Goal: Task Accomplishment & Management: Manage account settings

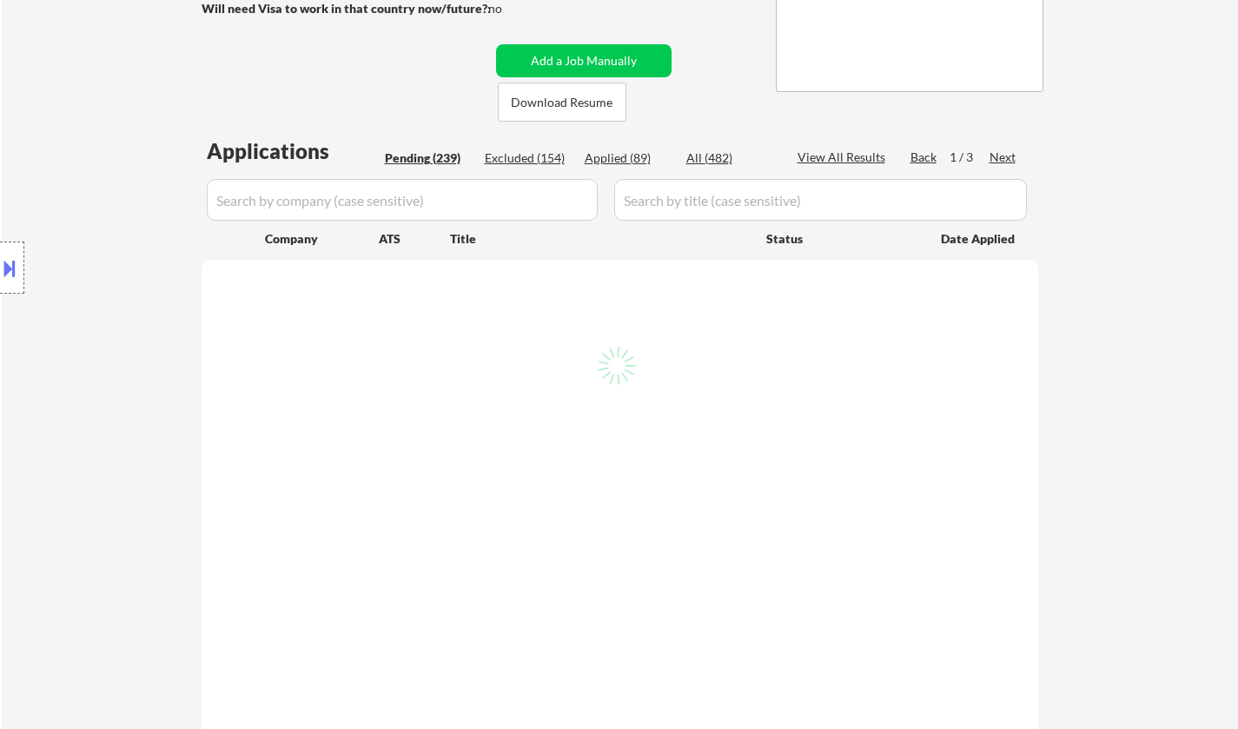
scroll to position [347, 0]
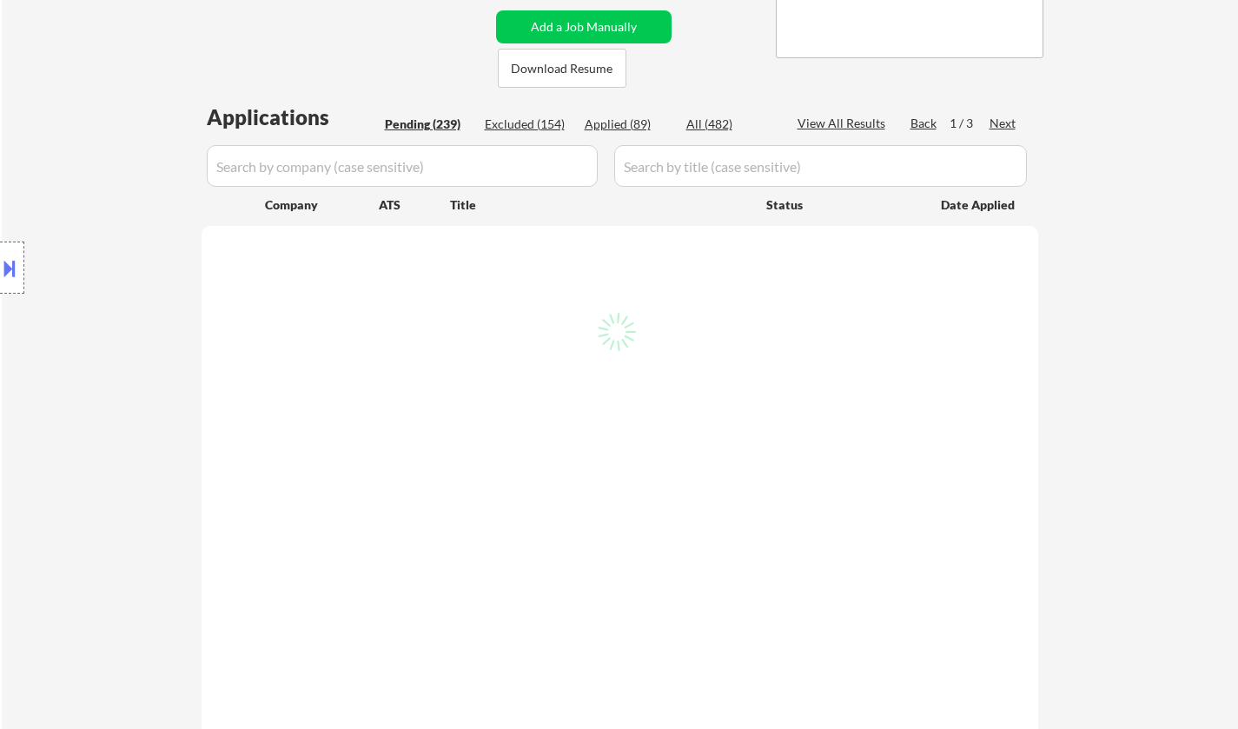
select select ""pending""
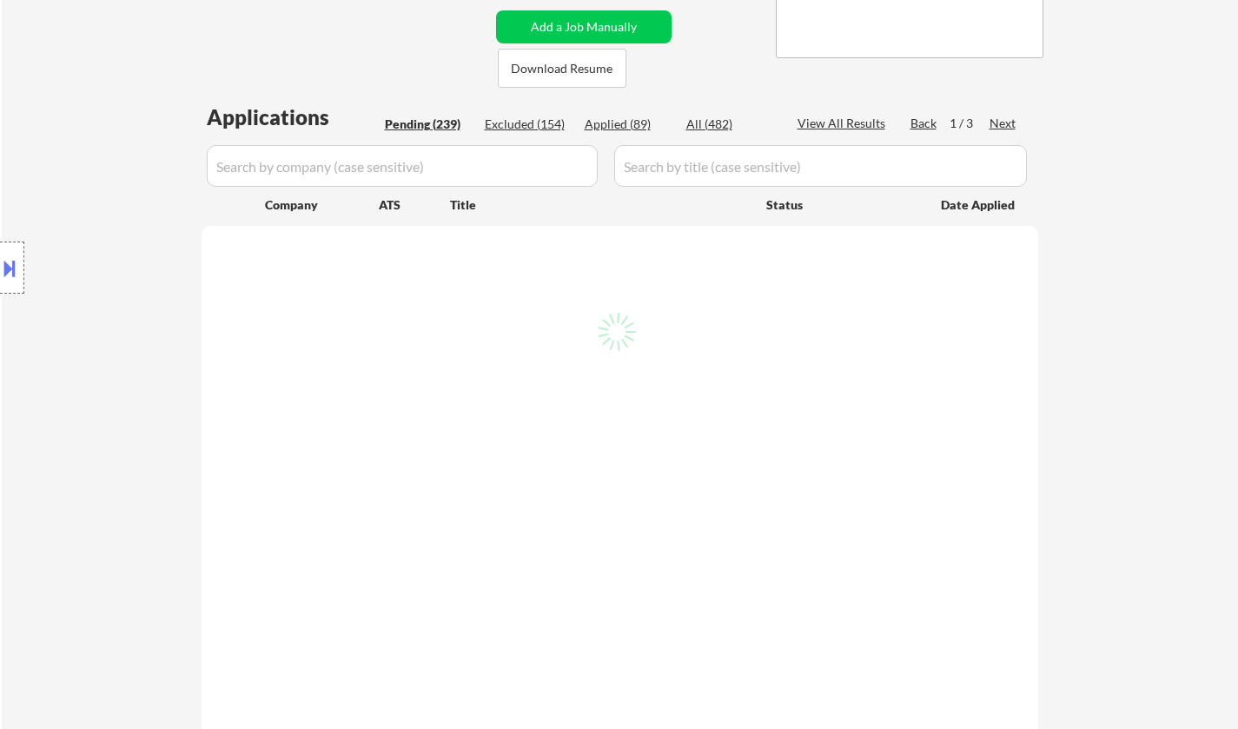
select select ""pending""
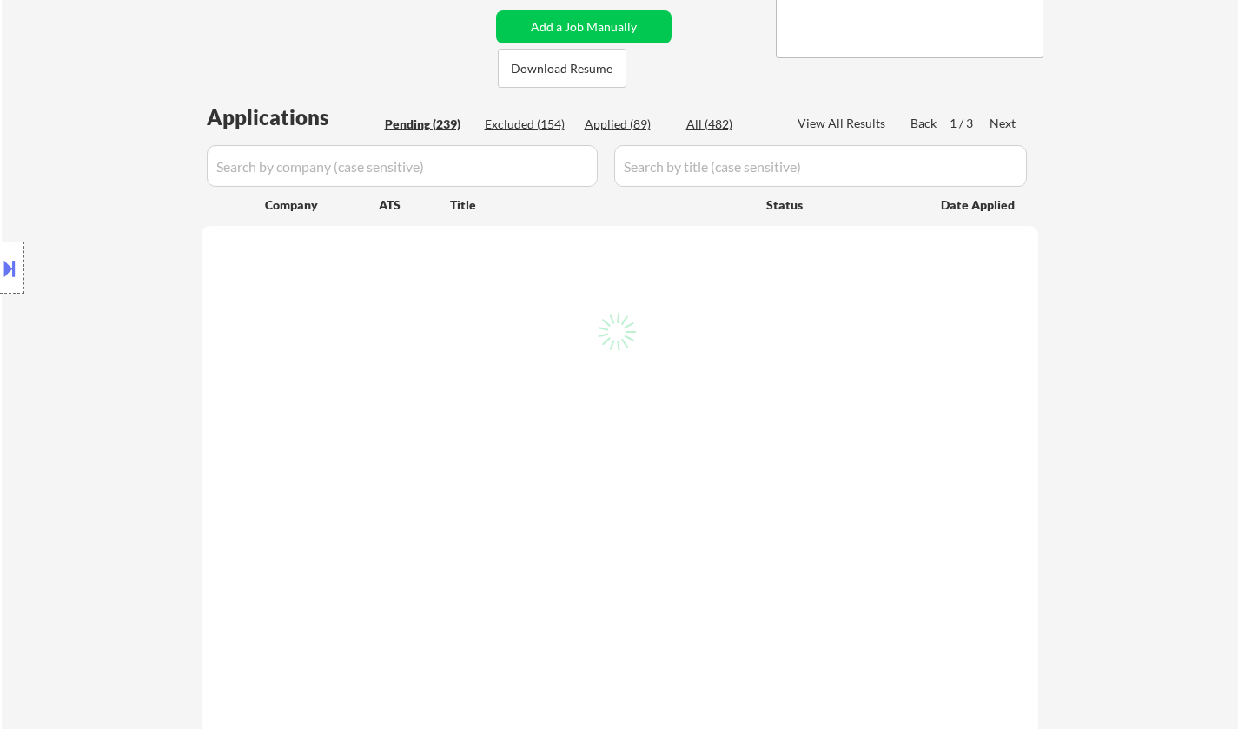
select select ""pending""
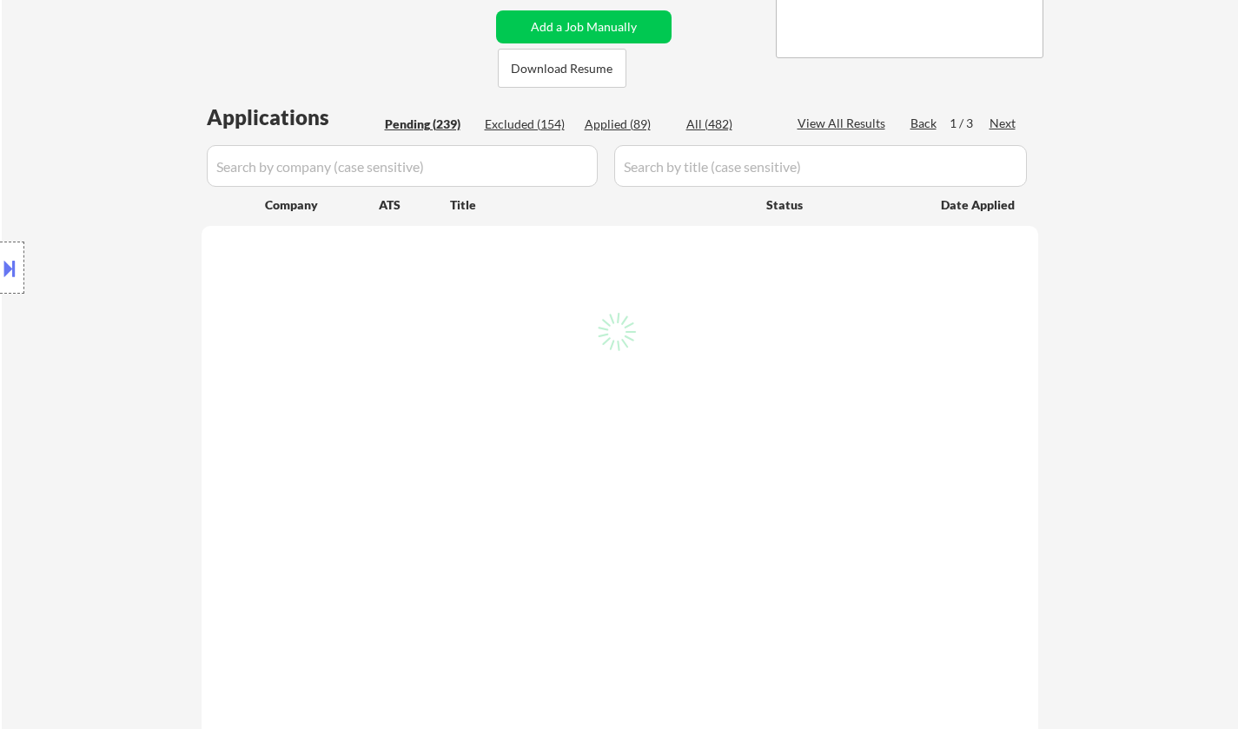
select select ""pending""
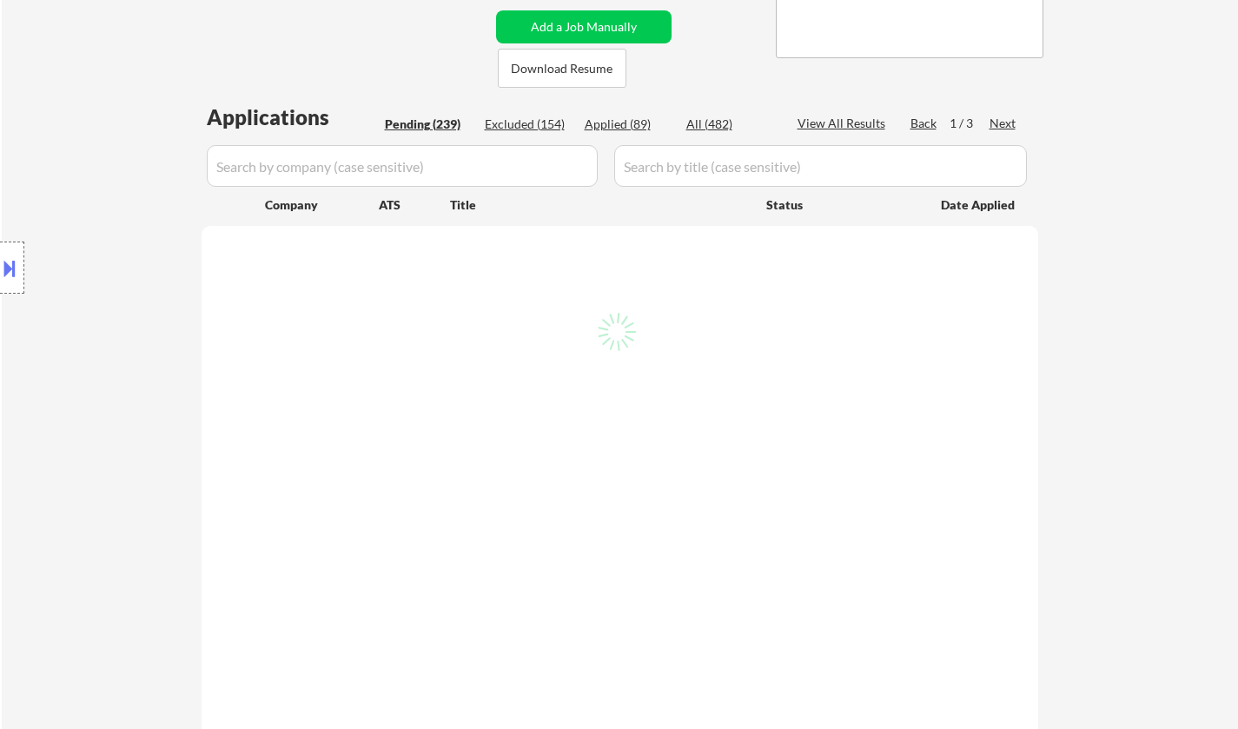
select select ""pending""
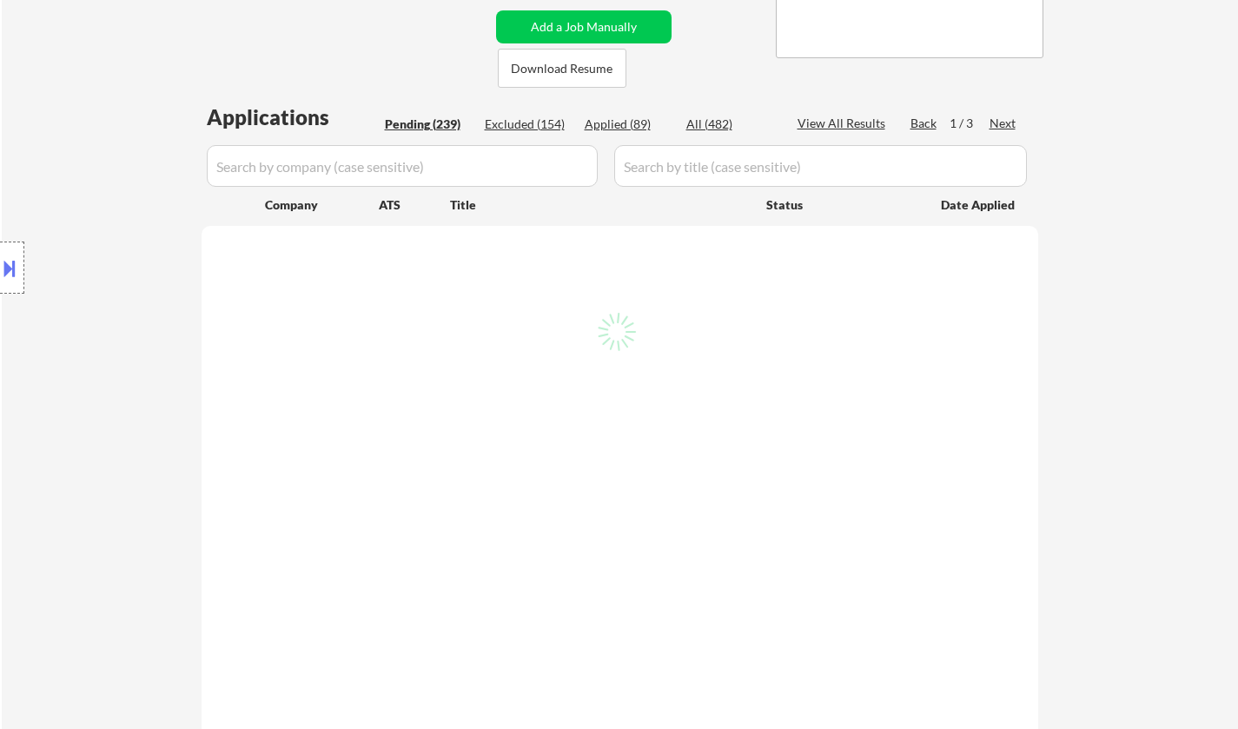
select select ""pending""
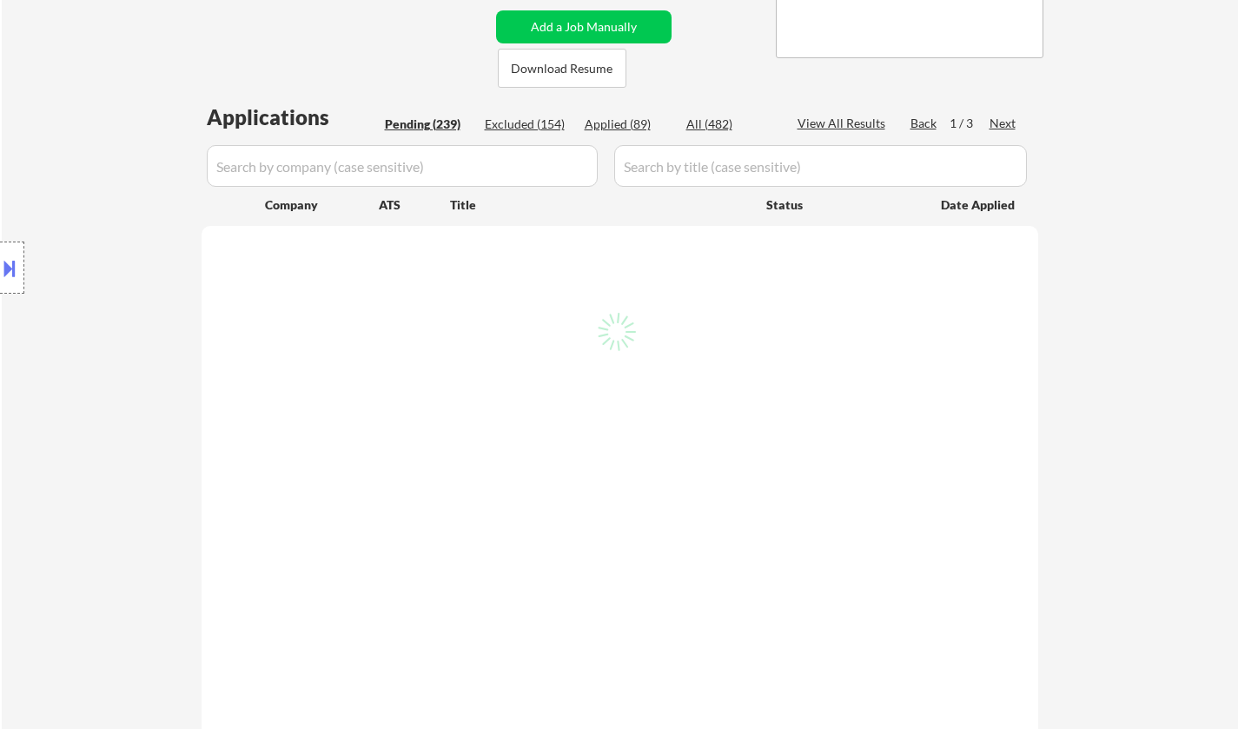
select select ""pending""
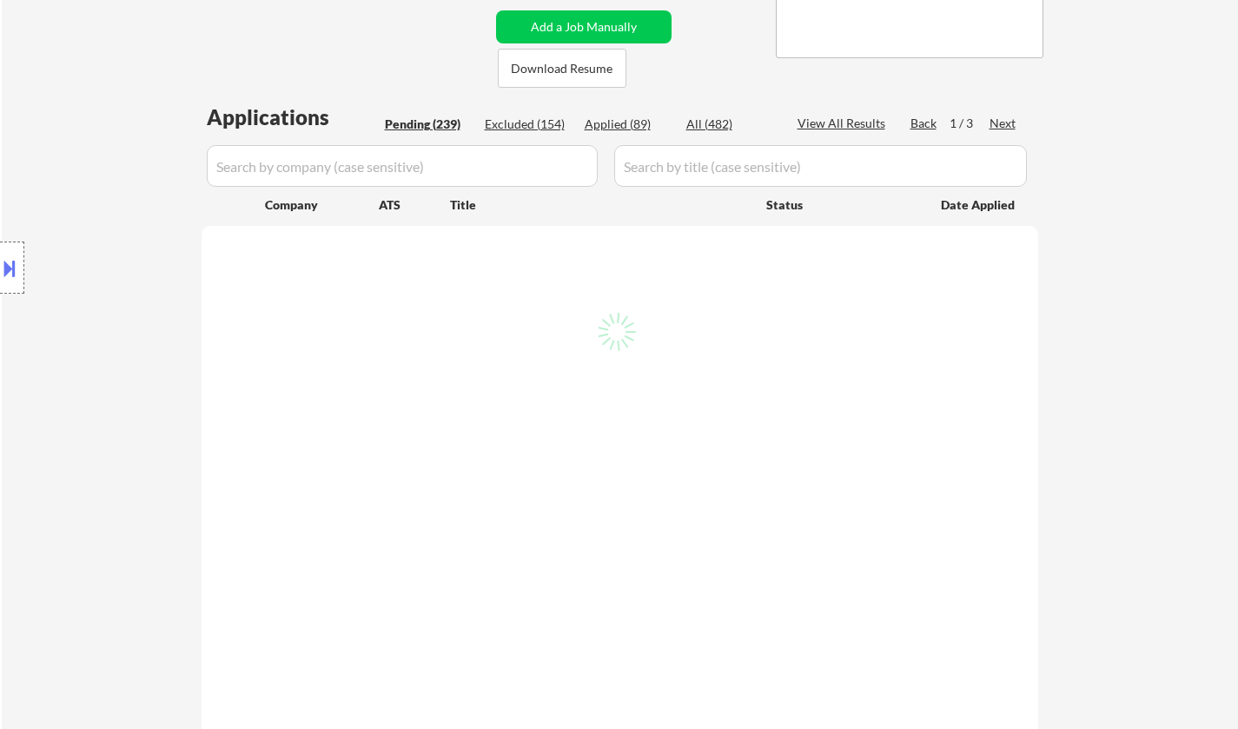
select select ""pending""
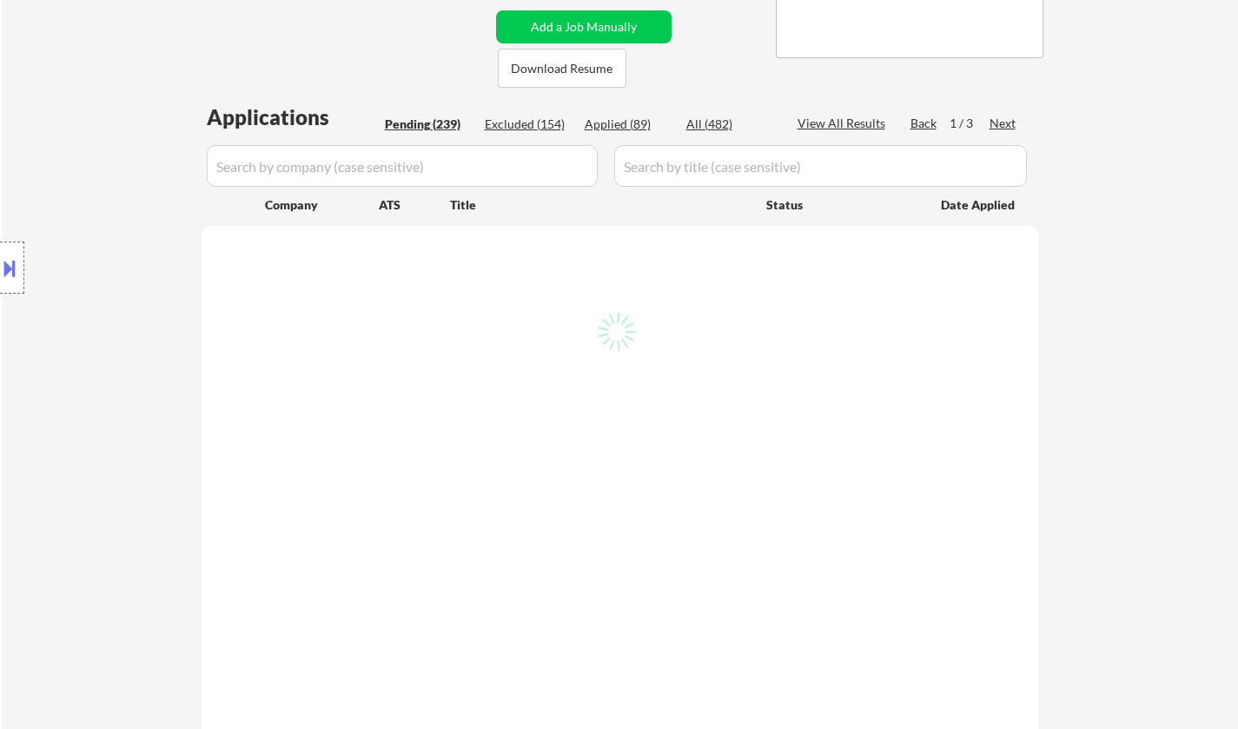
select select ""pending""
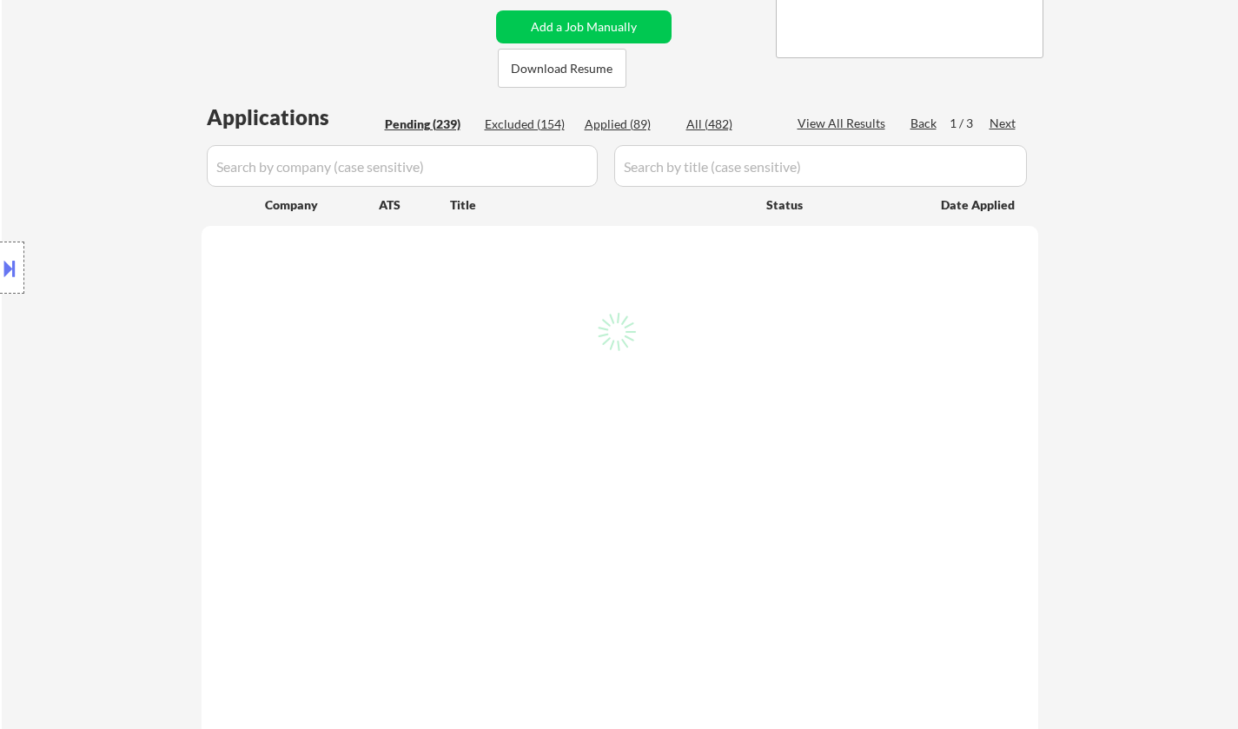
select select ""pending""
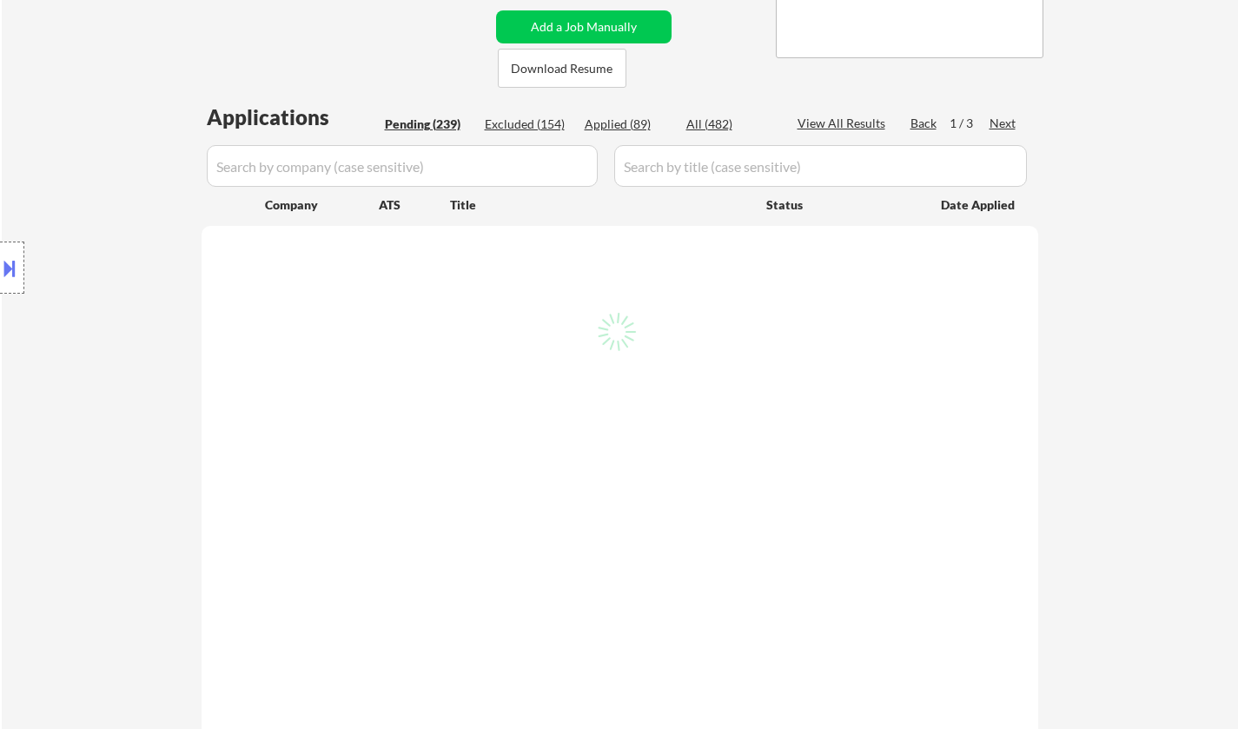
select select ""pending""
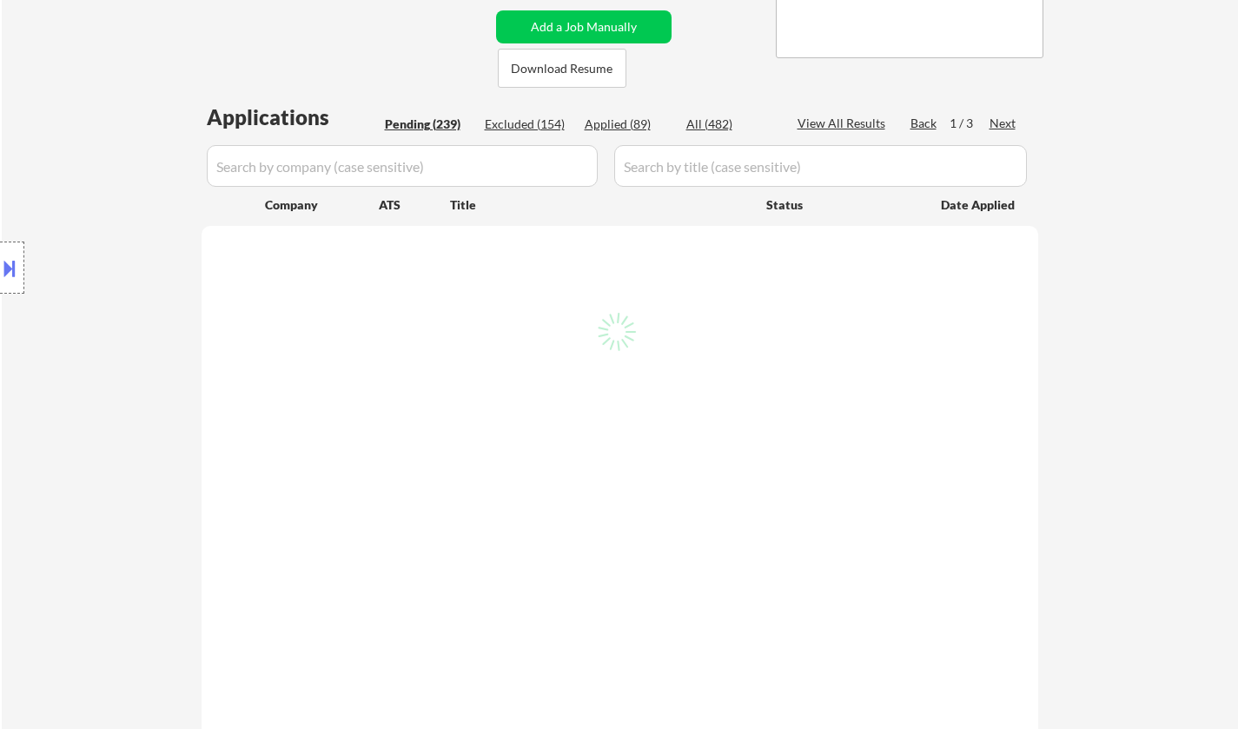
select select ""pending""
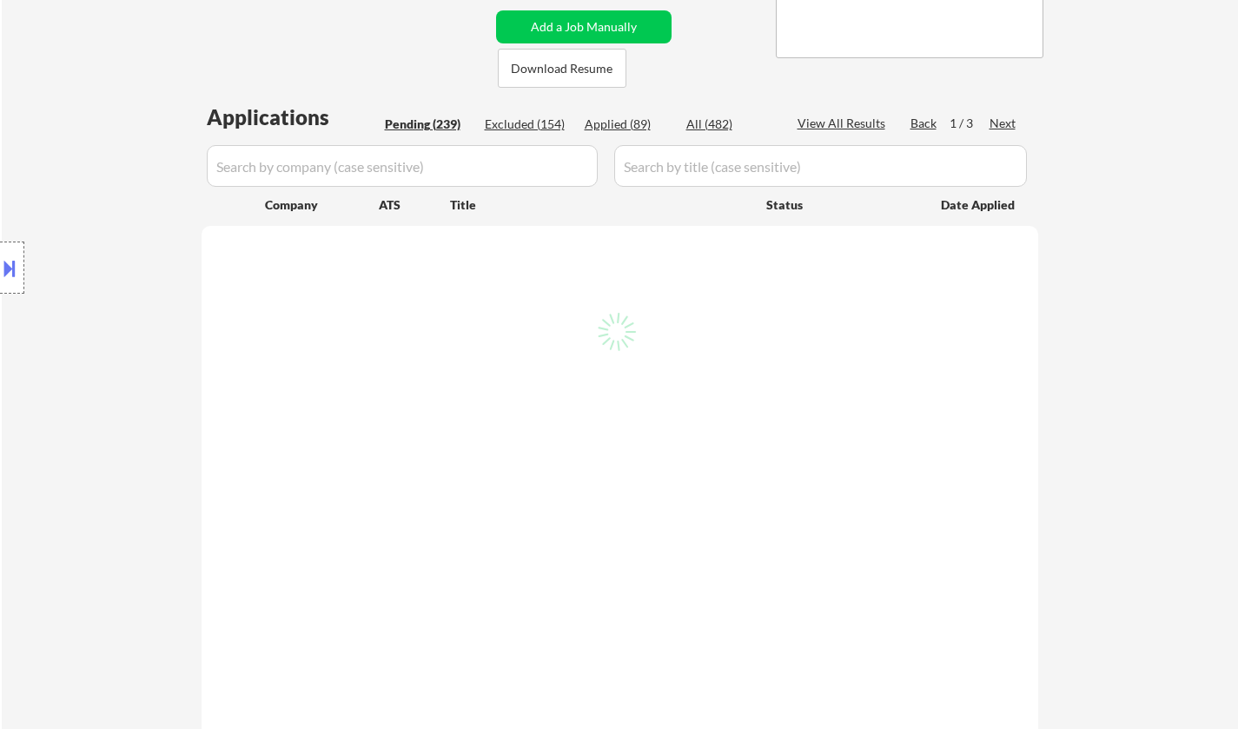
select select ""pending""
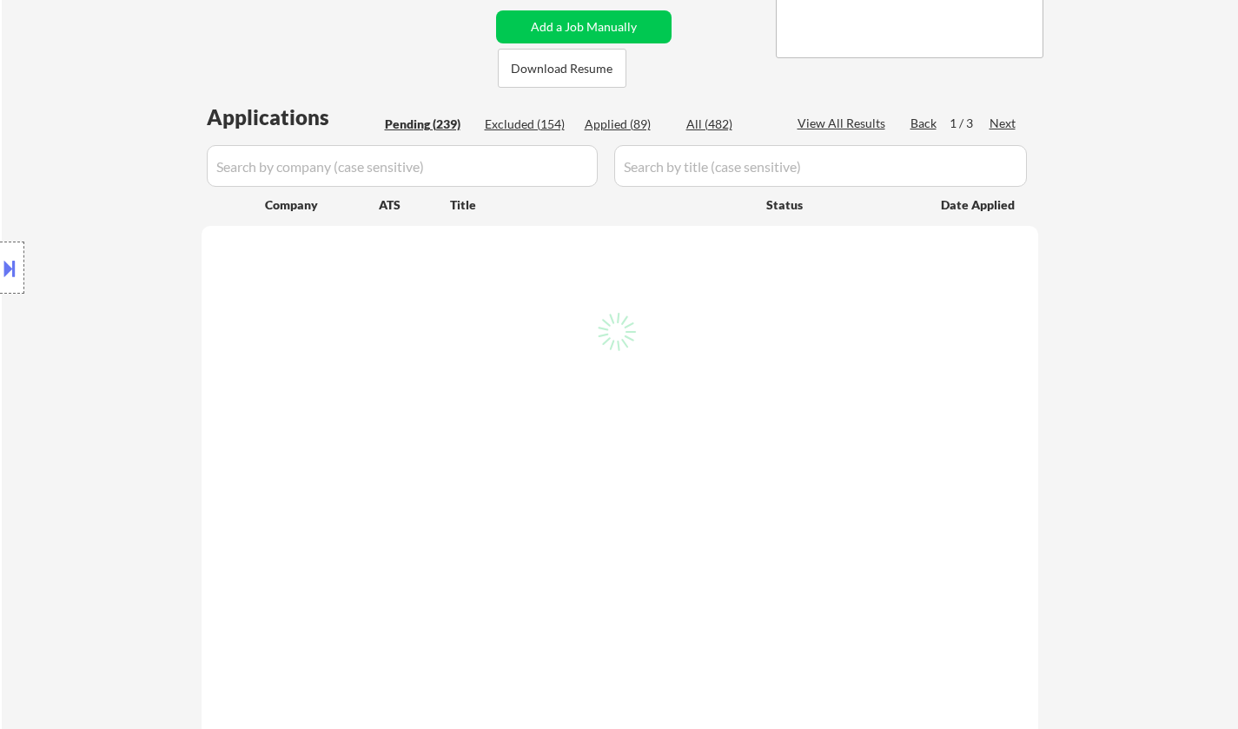
select select ""pending""
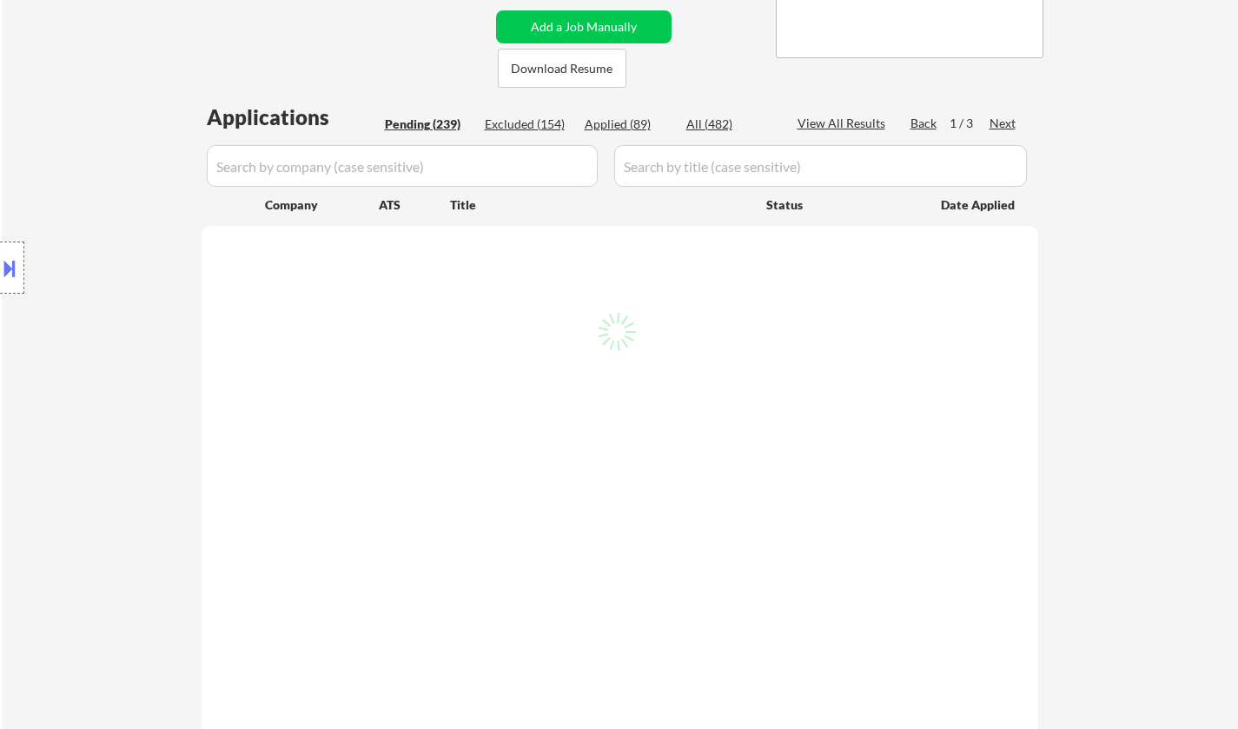
select select ""pending""
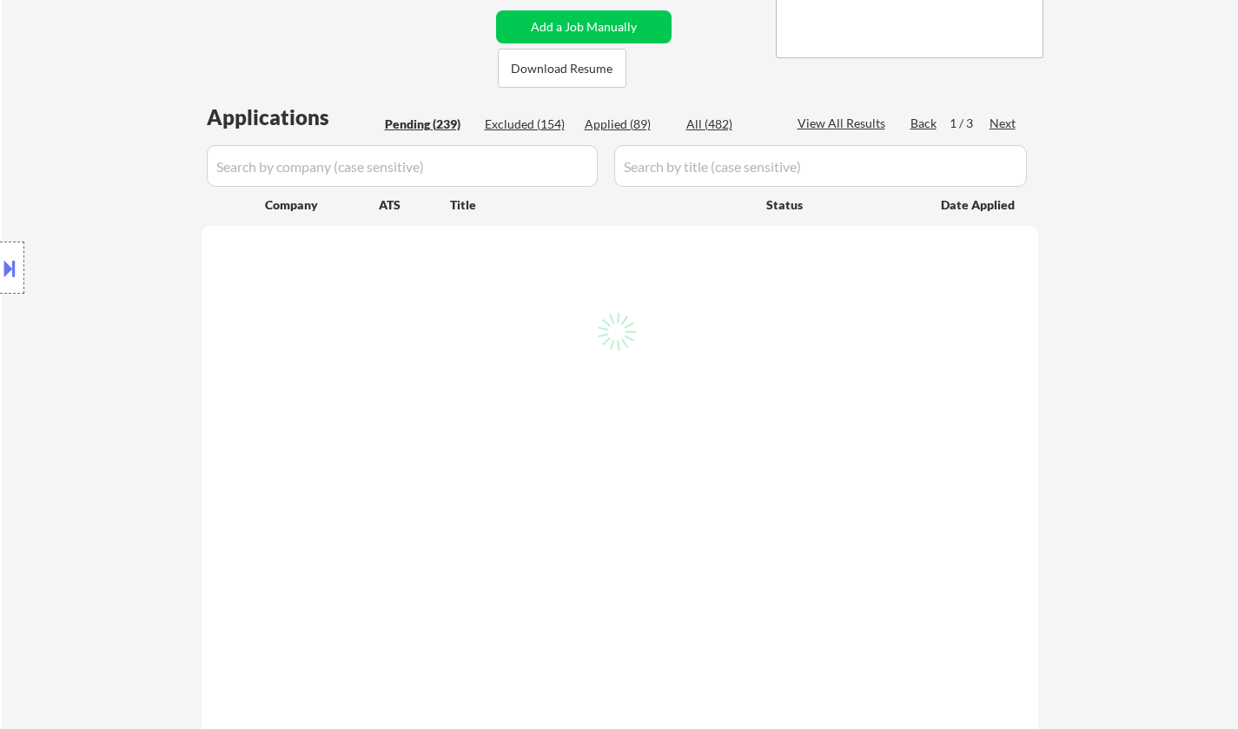
select select ""pending""
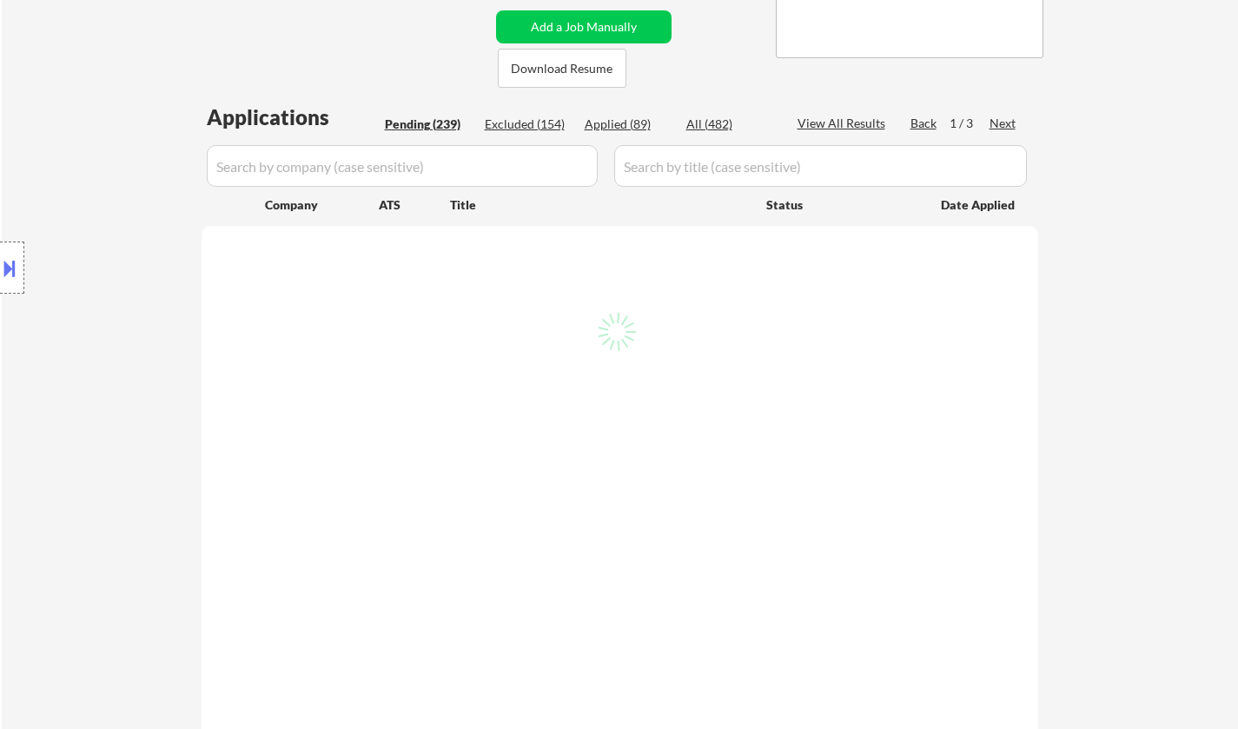
select select ""pending""
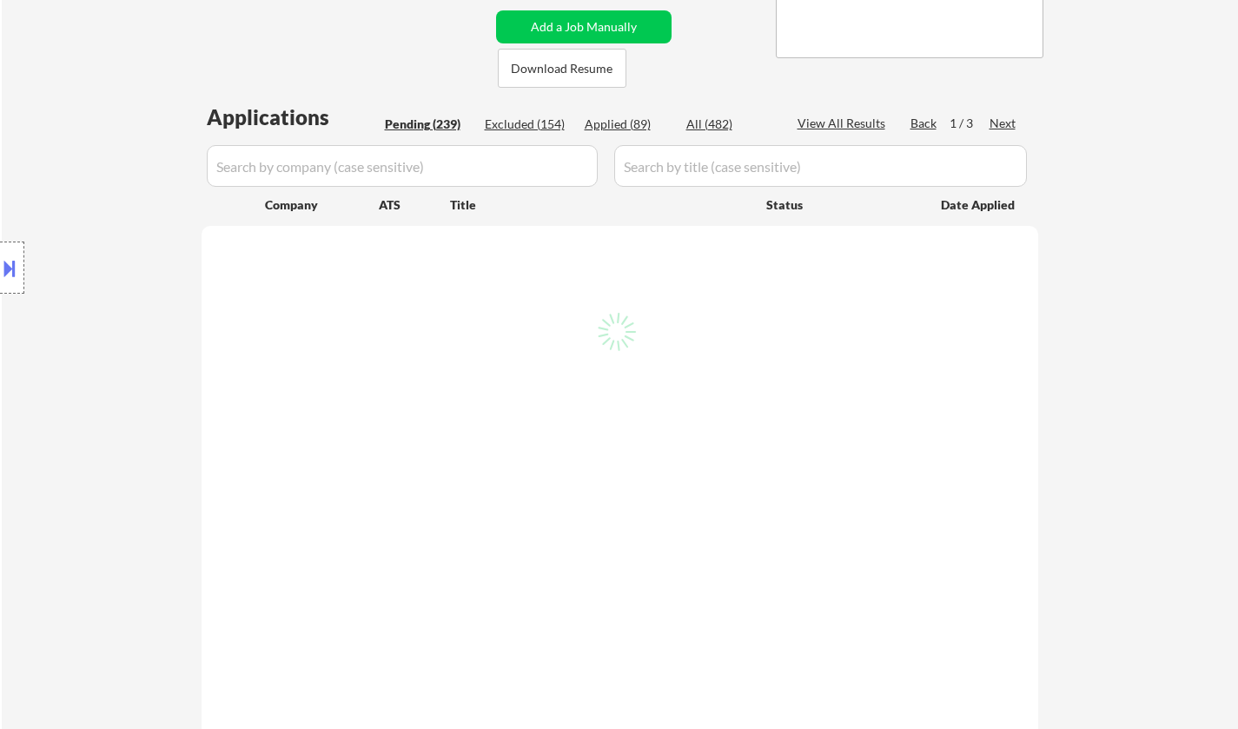
select select ""pending""
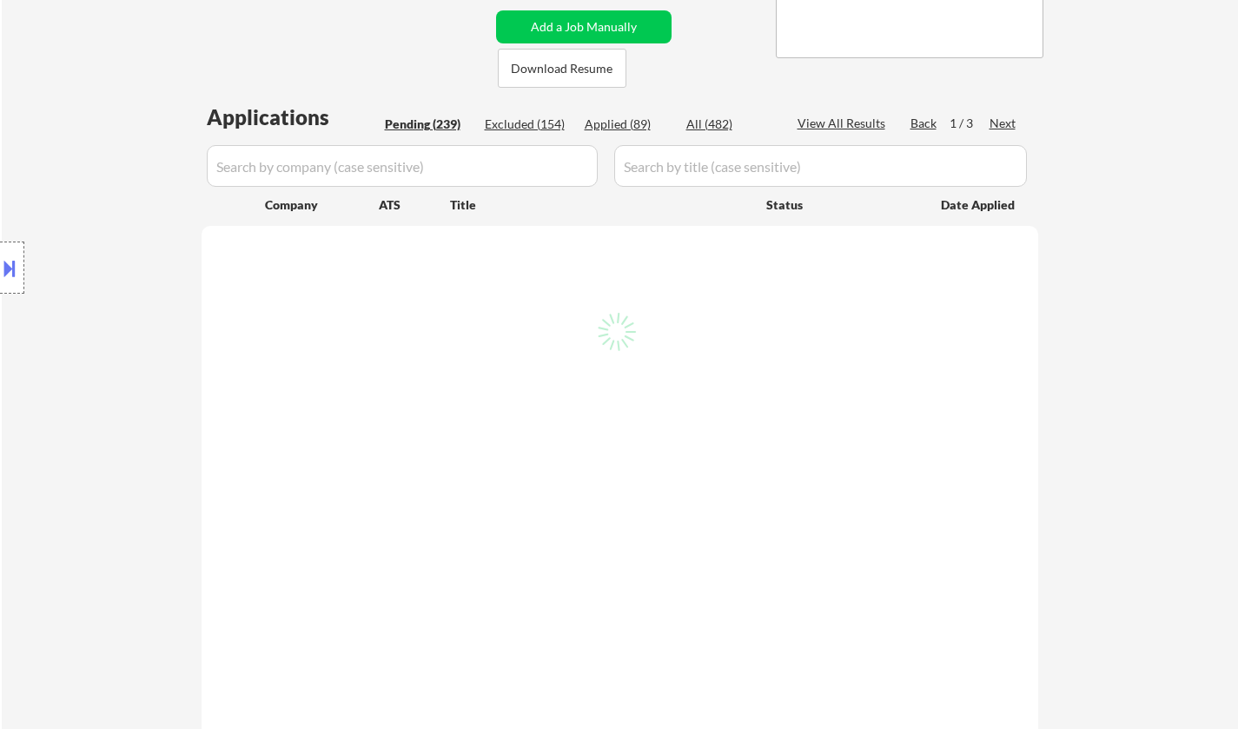
select select ""pending""
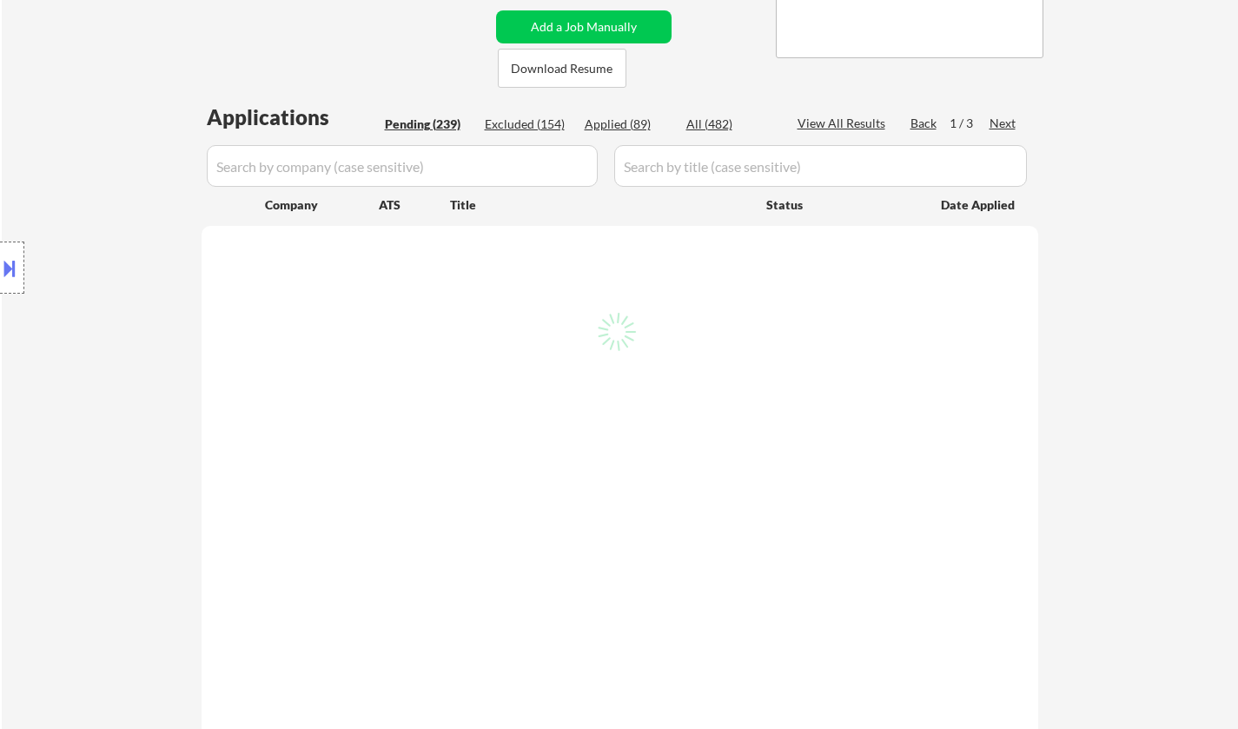
select select ""pending""
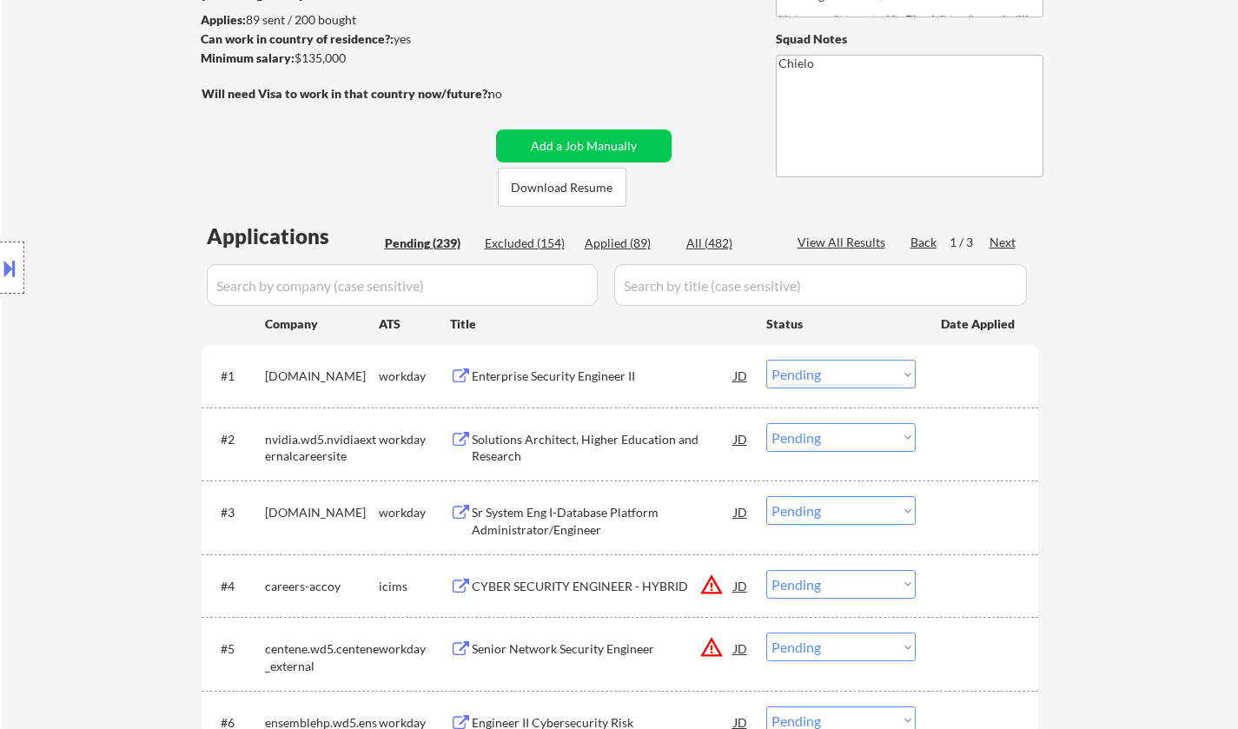
scroll to position [261, 0]
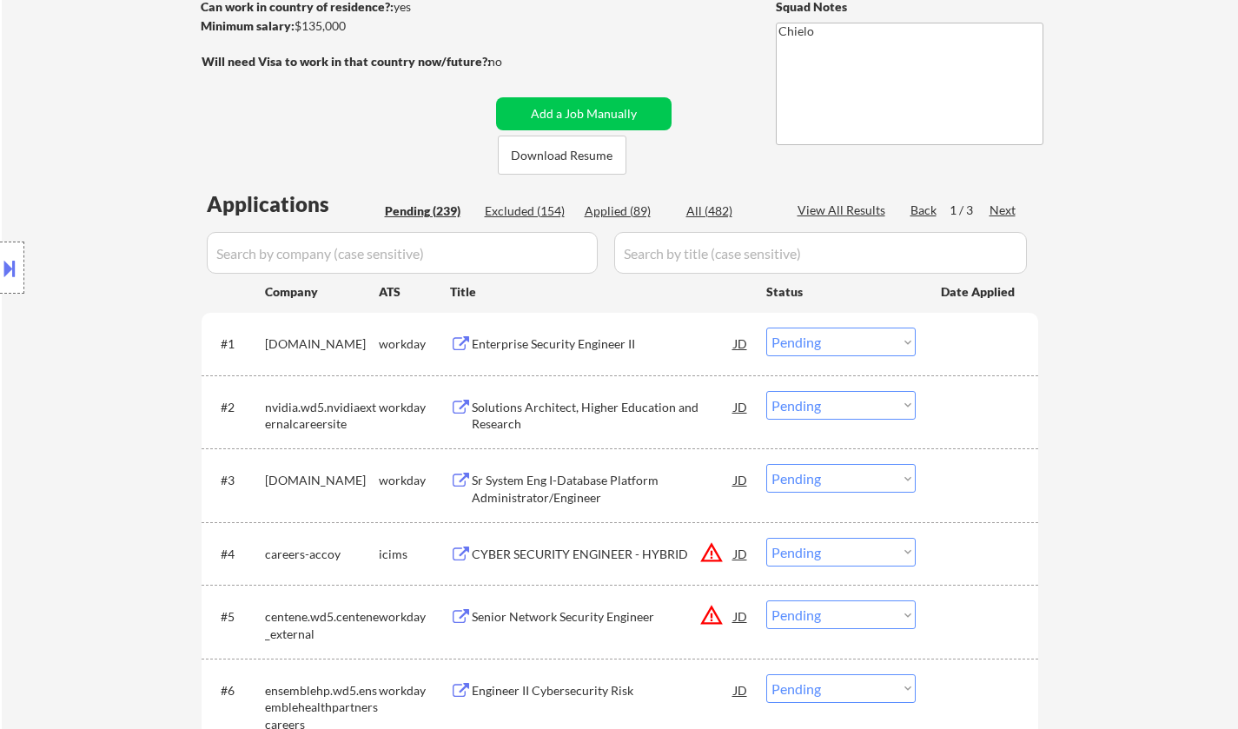
click at [1002, 212] on div "Next" at bounding box center [1003, 210] width 28 height 17
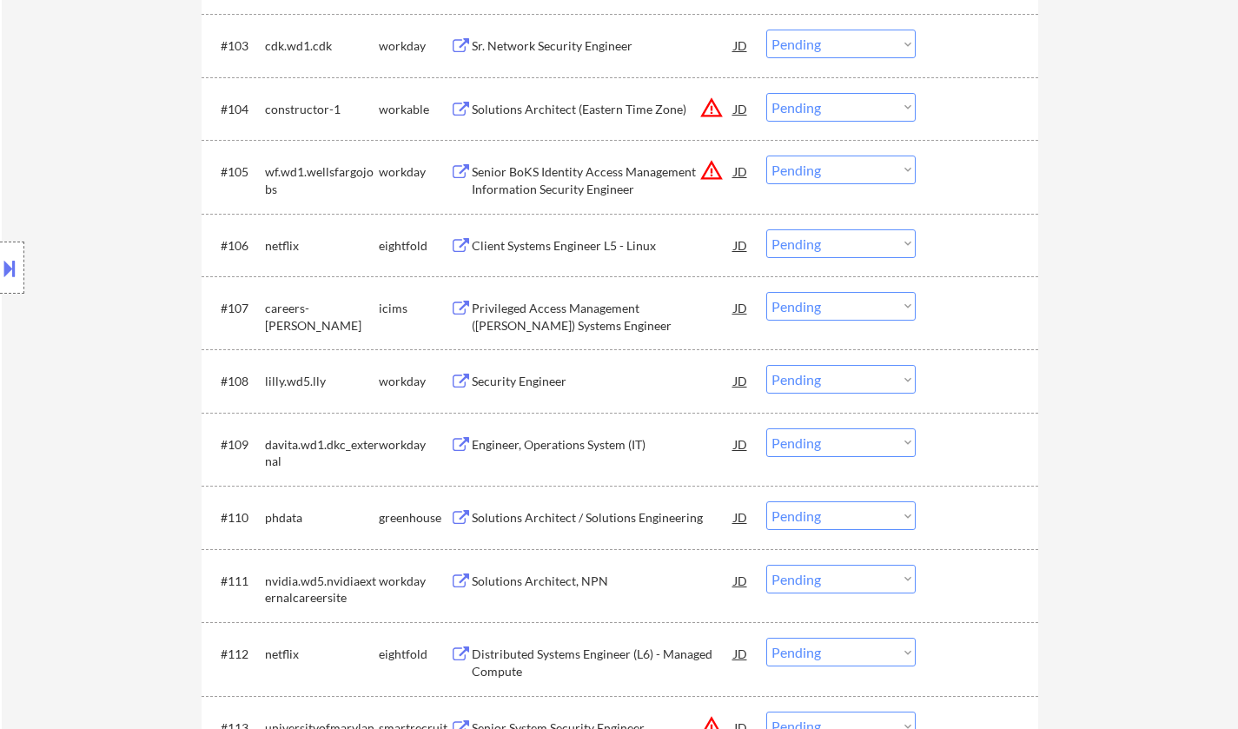
scroll to position [782, 0]
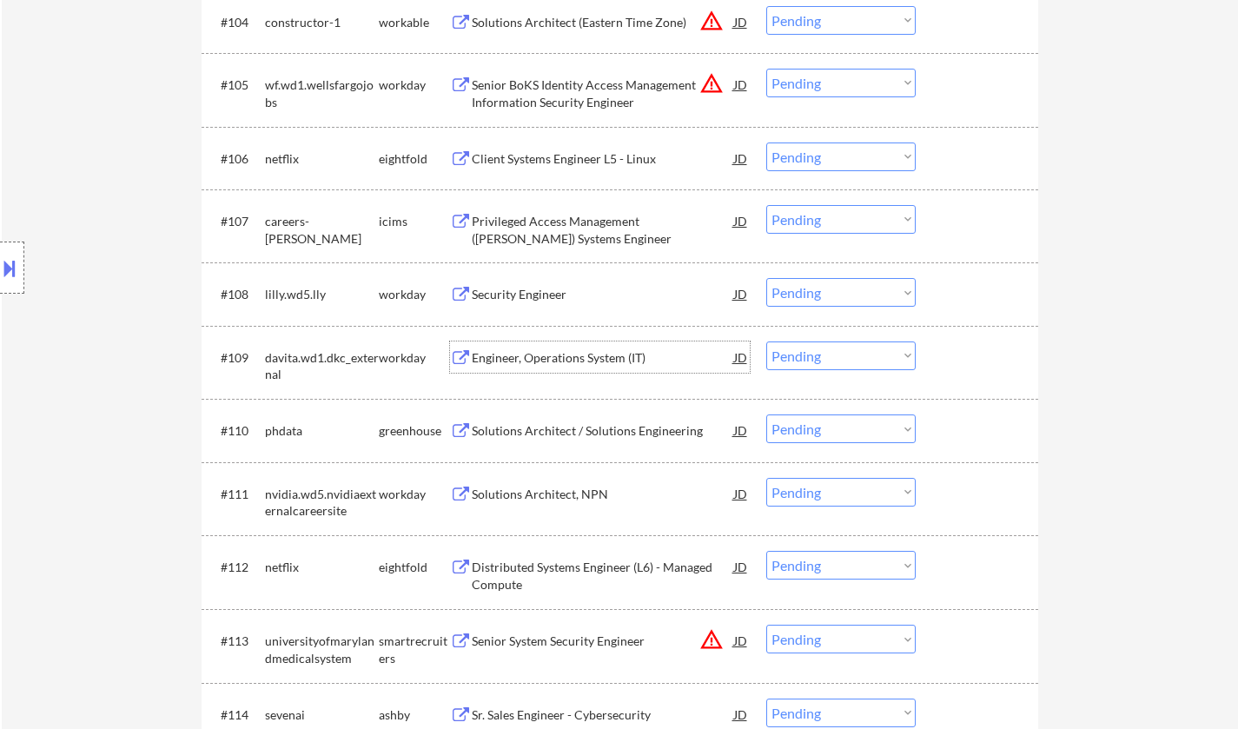
click at [559, 360] on div "Engineer, Operations System (IT)" at bounding box center [603, 357] width 262 height 17
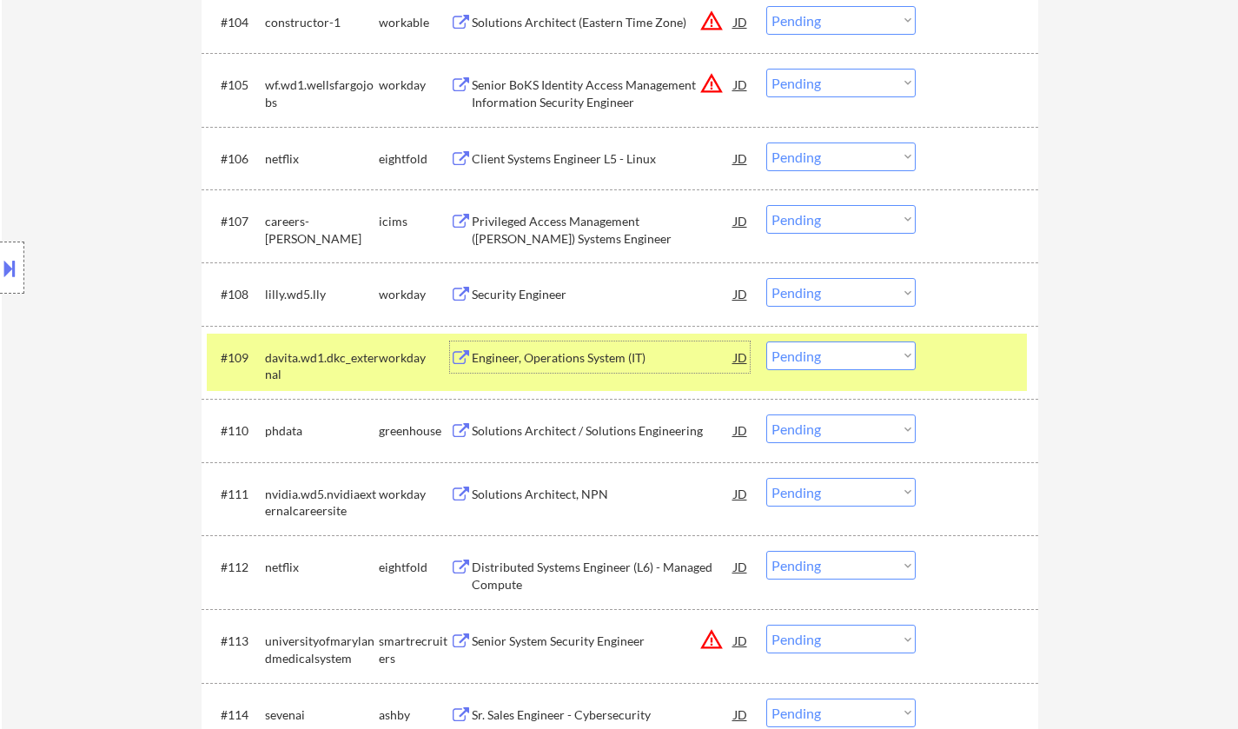
click at [872, 348] on select "Choose an option... Pending Applied Excluded (Questions) Excluded (Expired) Exc…" at bounding box center [840, 355] width 149 height 29
click at [766, 341] on select "Choose an option... Pending Applied Excluded (Questions) Excluded (Expired) Exc…" at bounding box center [840, 355] width 149 height 29
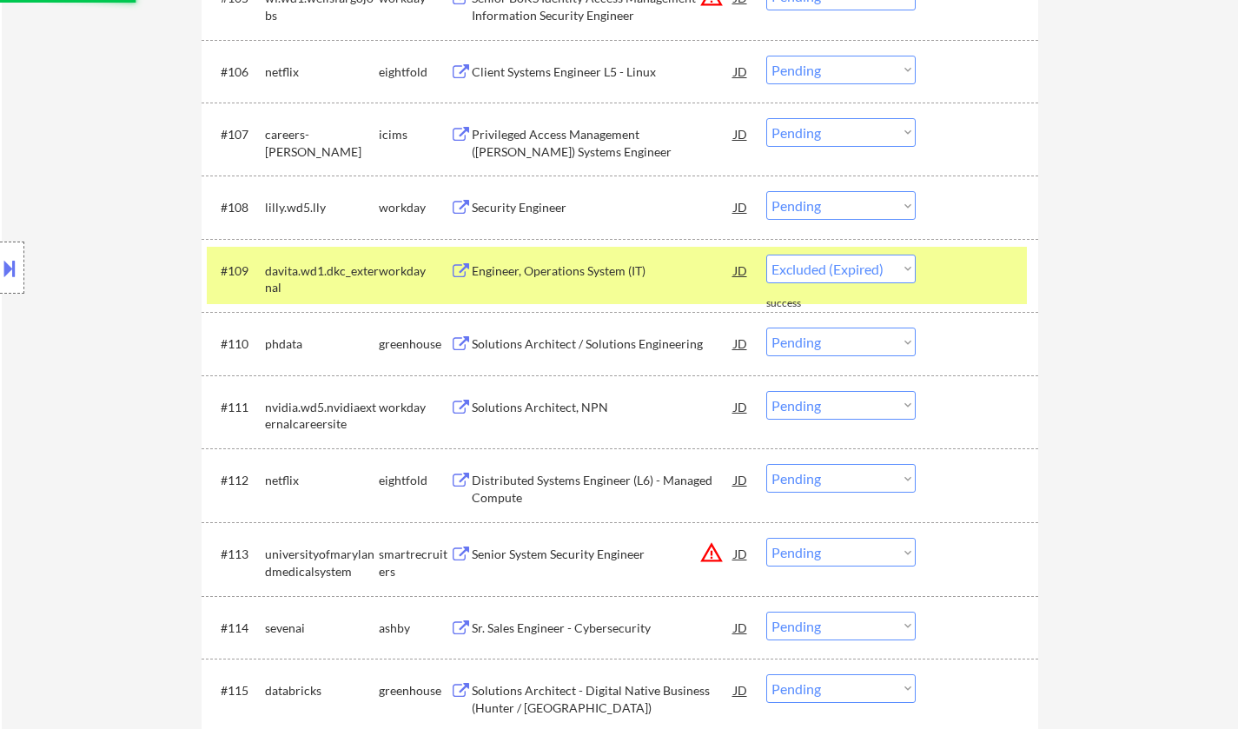
select select ""pending""
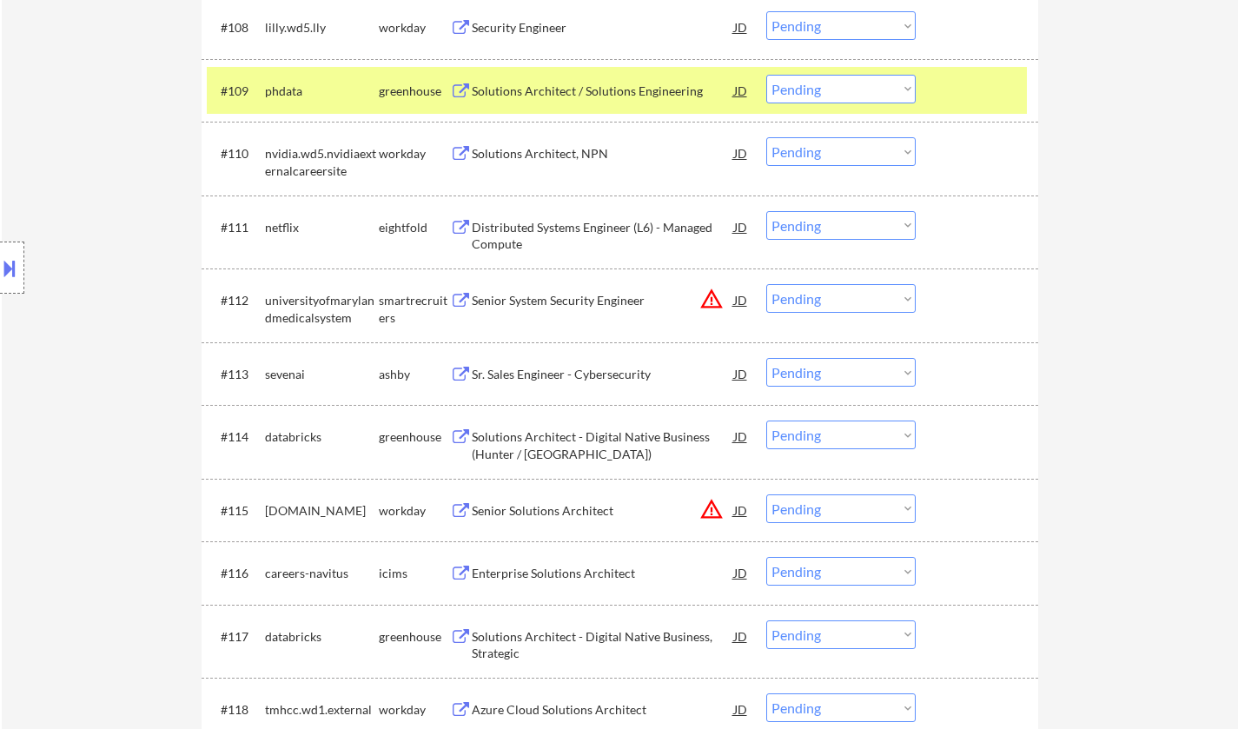
scroll to position [1216, 0]
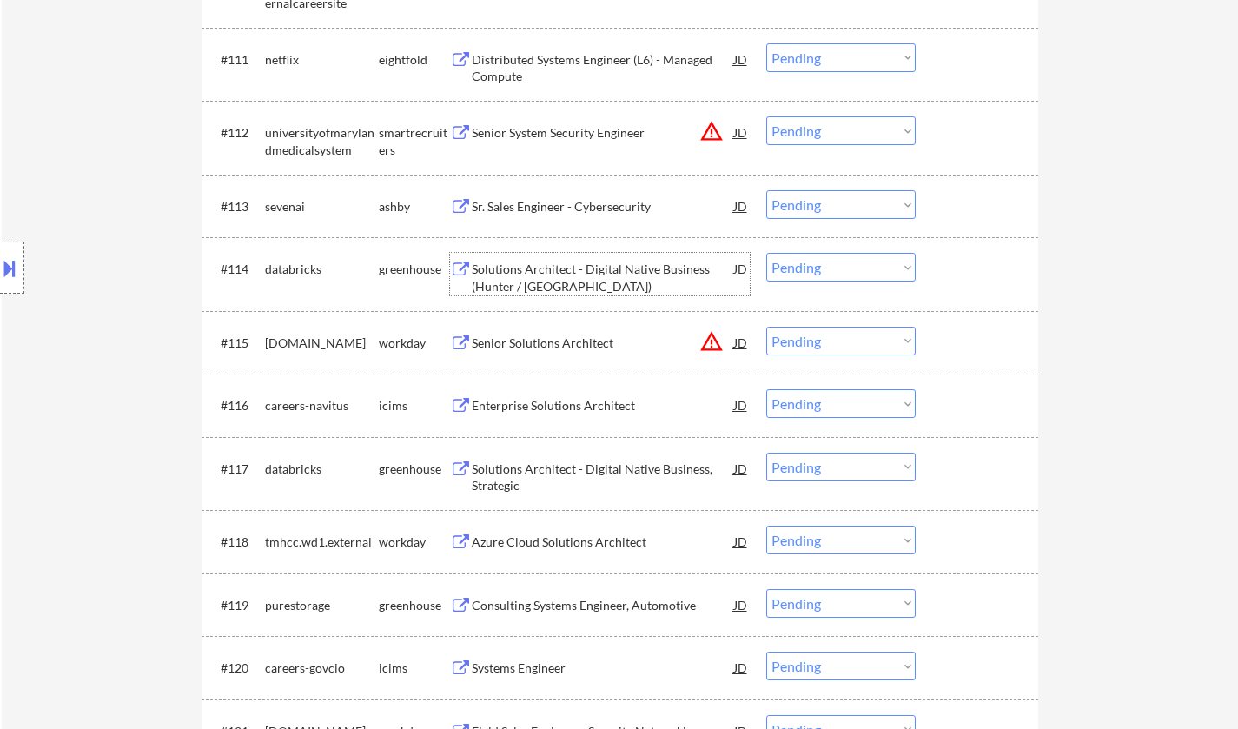
click at [538, 269] on div "Solutions Architect - Digital Native Business (Hunter / Greenfield)" at bounding box center [603, 278] width 262 height 34
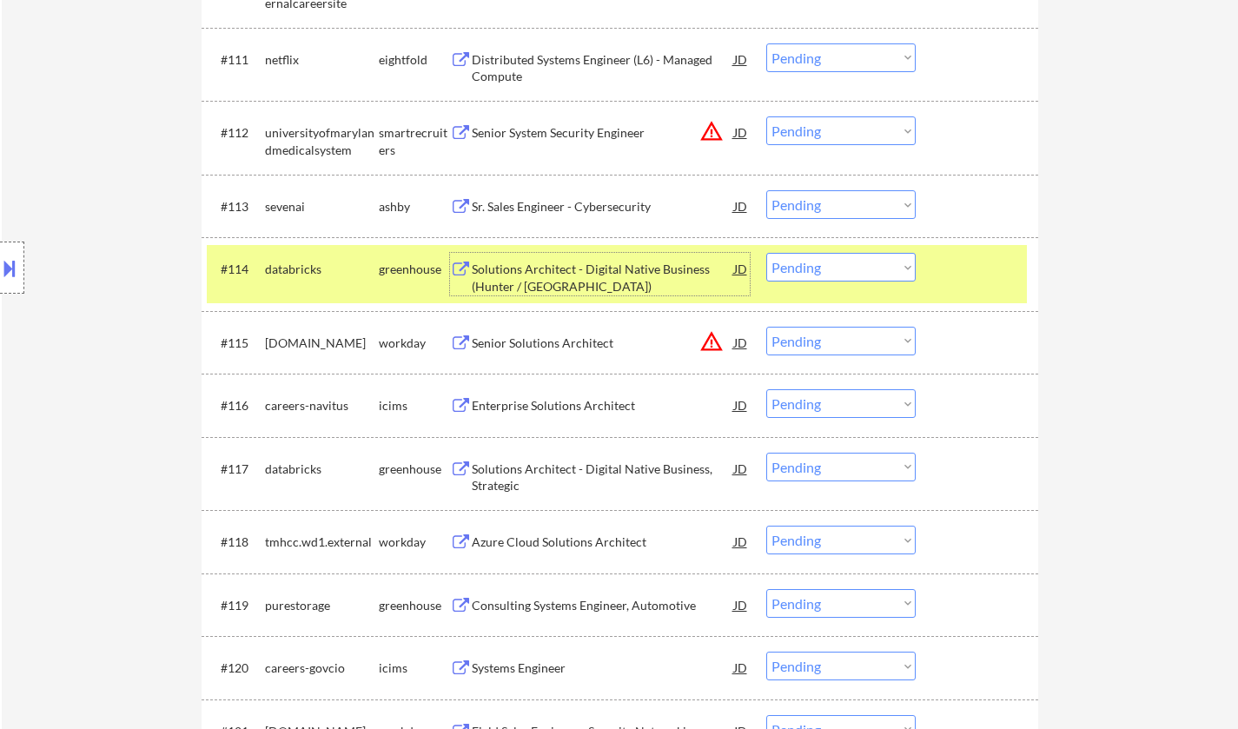
click at [861, 266] on select "Choose an option... Pending Applied Excluded (Questions) Excluded (Expired) Exc…" at bounding box center [840, 267] width 149 height 29
click at [766, 253] on select "Choose an option... Pending Applied Excluded (Questions) Excluded (Expired) Exc…" at bounding box center [840, 267] width 149 height 29
select select ""pending""
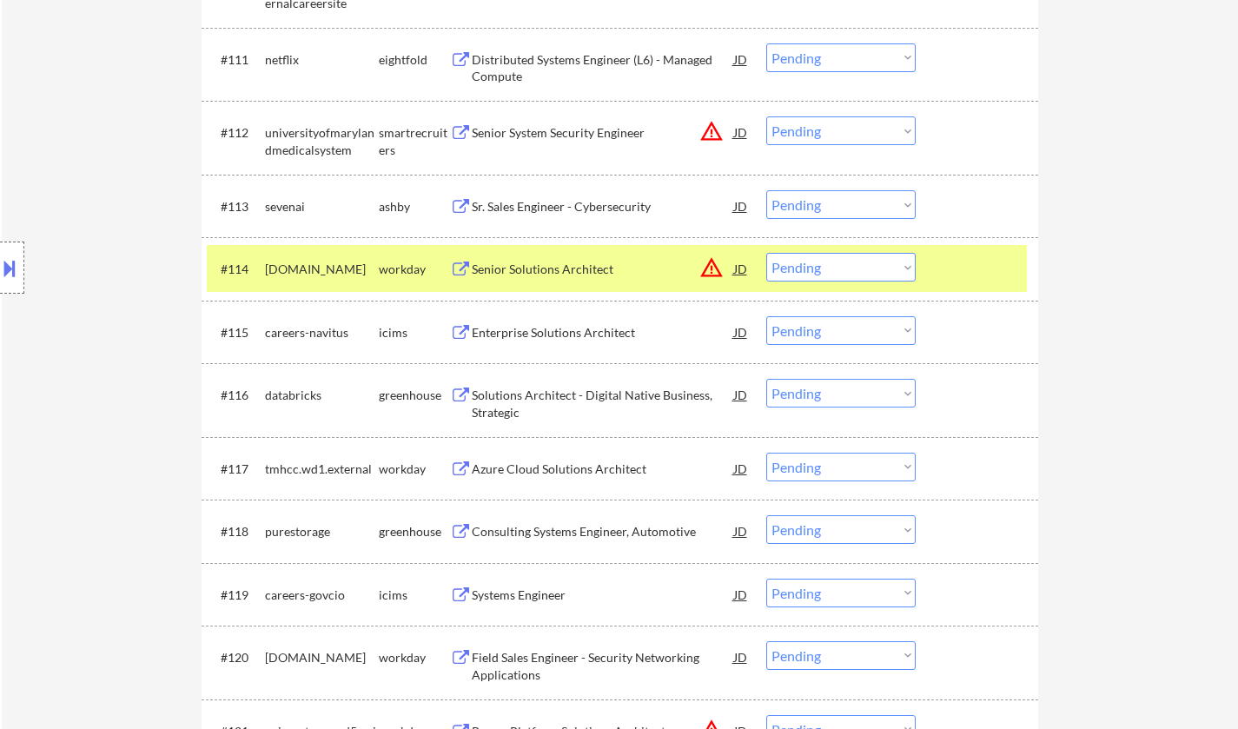
click at [517, 592] on div "Systems Engineer" at bounding box center [603, 594] width 262 height 17
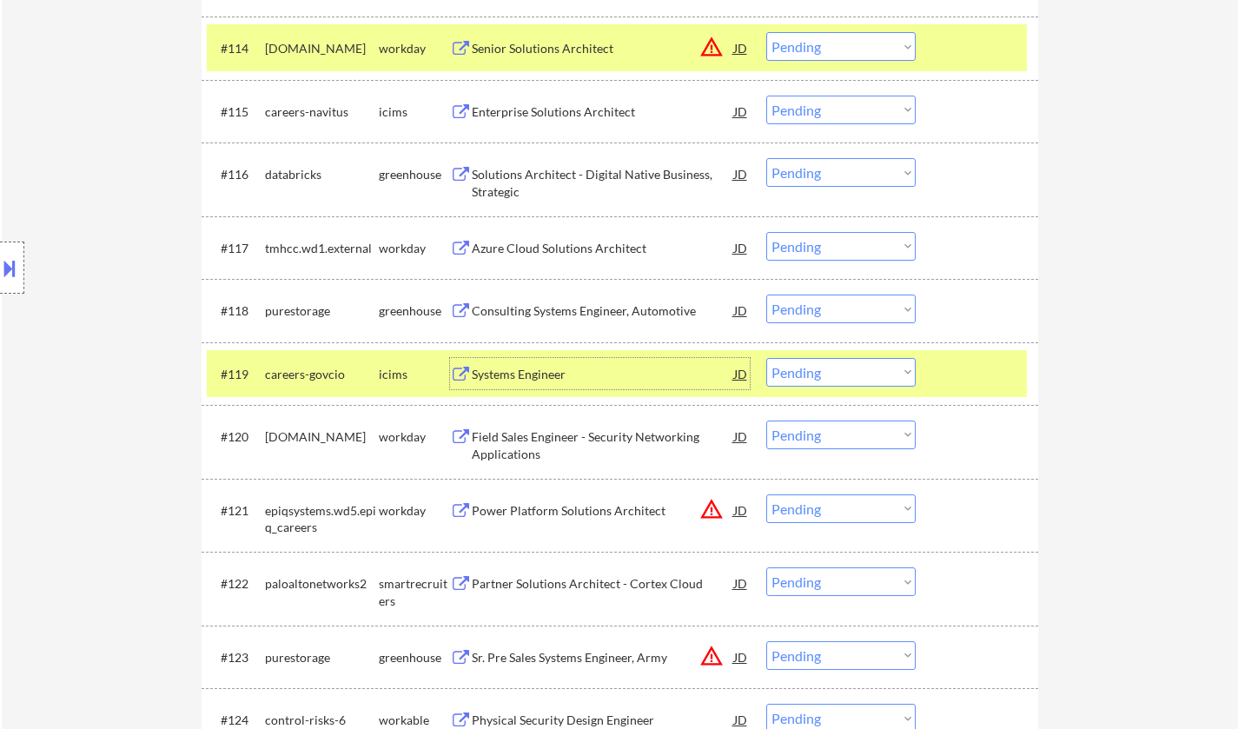
scroll to position [1477, 0]
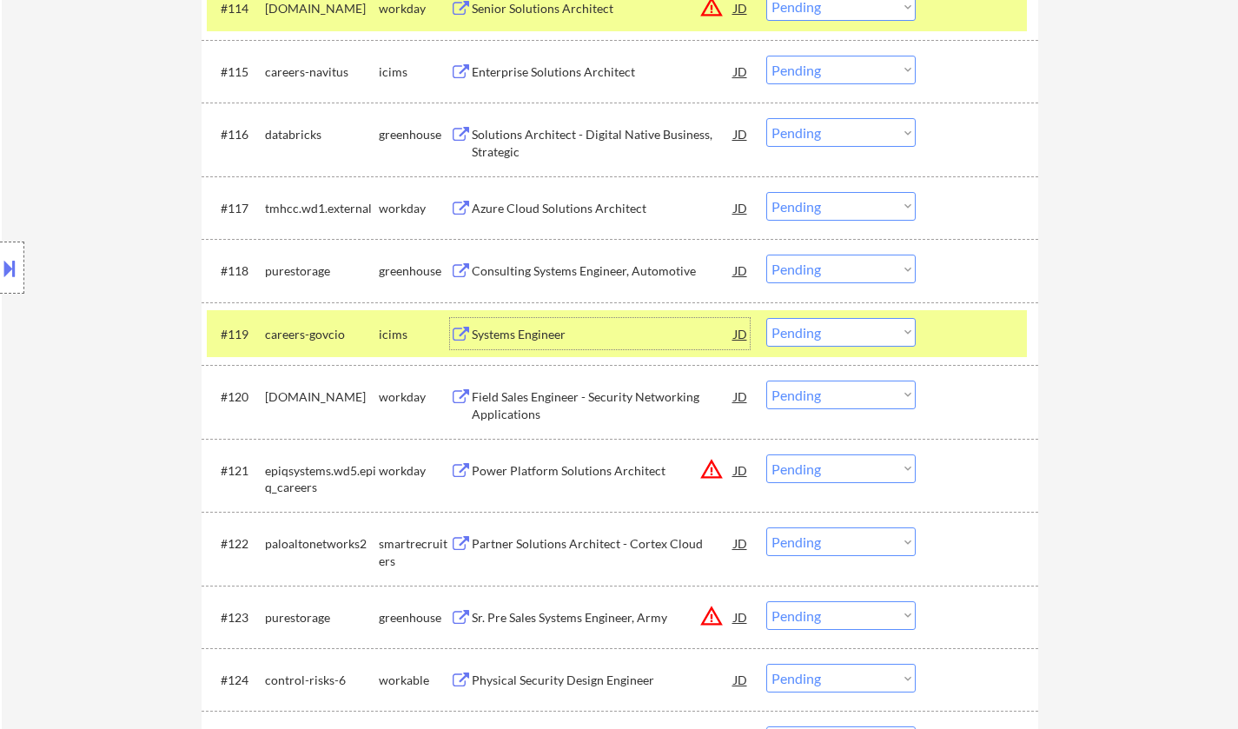
click at [829, 327] on select "Choose an option... Pending Applied Excluded (Questions) Excluded (Expired) Exc…" at bounding box center [840, 332] width 149 height 29
click at [766, 318] on select "Choose an option... Pending Applied Excluded (Questions) Excluded (Expired) Exc…" at bounding box center [840, 332] width 149 height 29
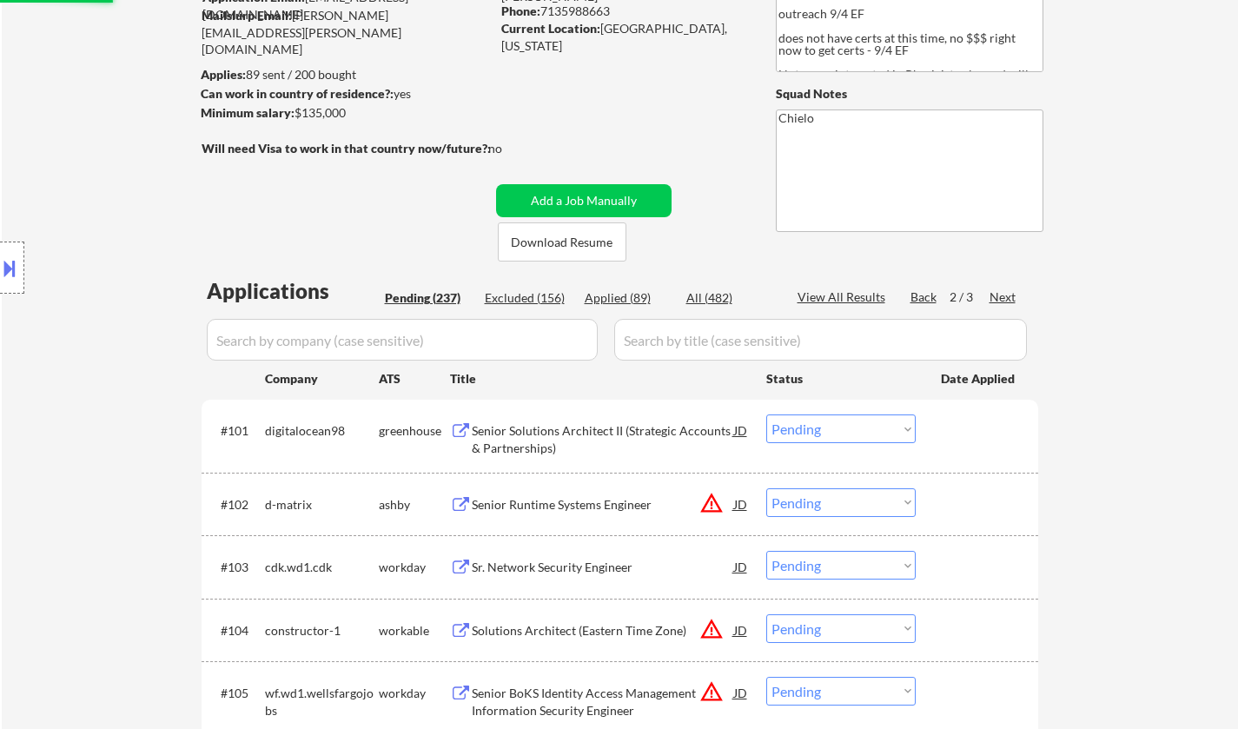
scroll to position [0, 0]
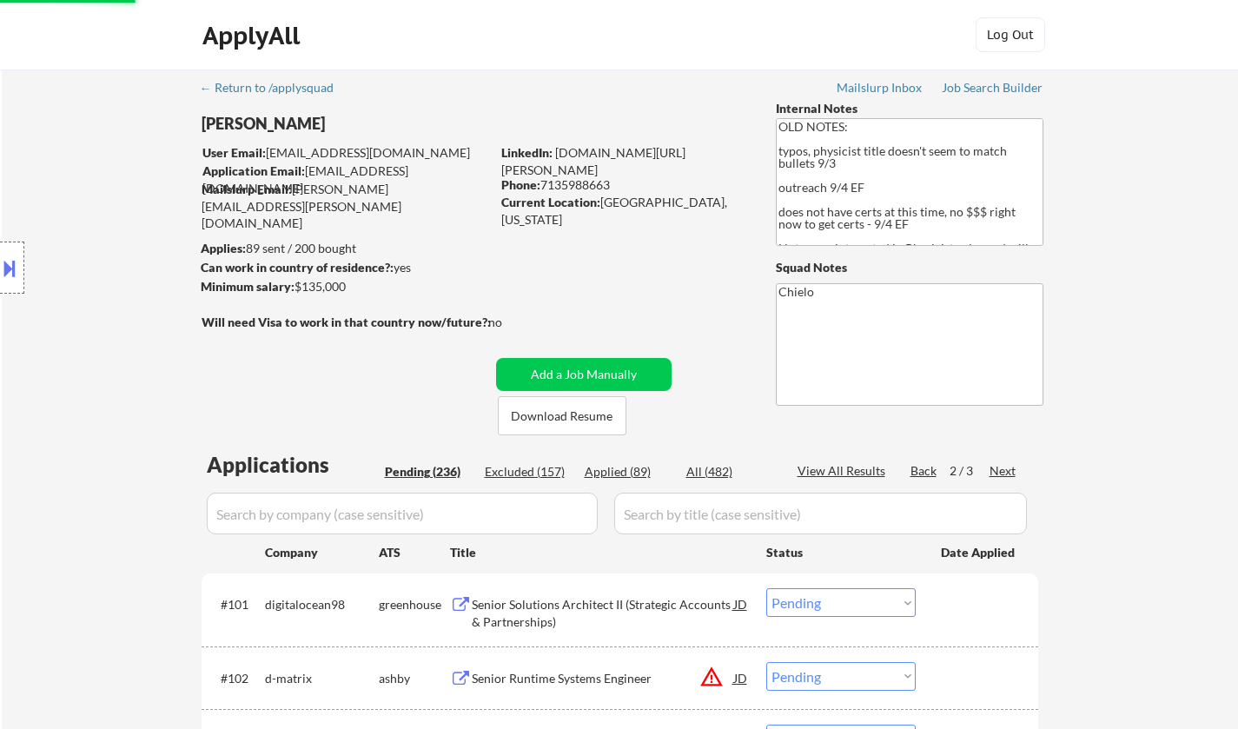
select select ""pending""
click at [923, 464] on div "Back" at bounding box center [924, 470] width 28 height 17
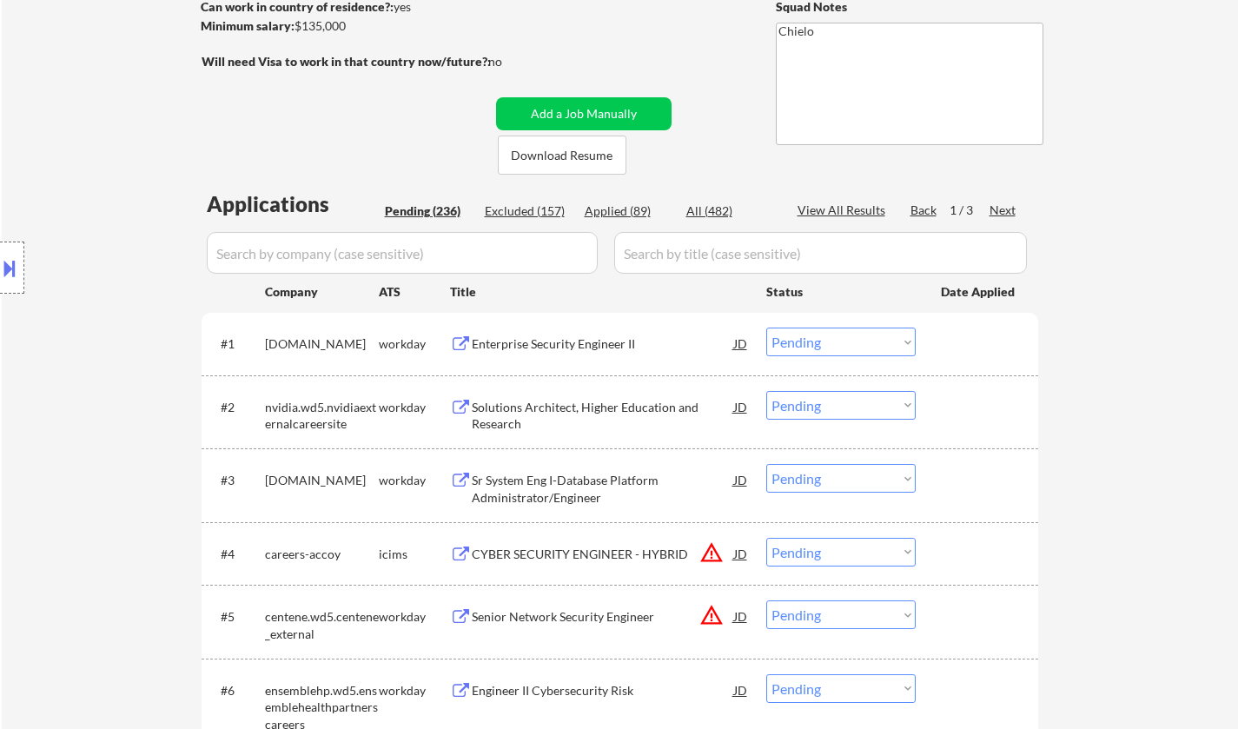
click at [544, 344] on div "Enterprise Security Engineer II" at bounding box center [603, 343] width 262 height 17
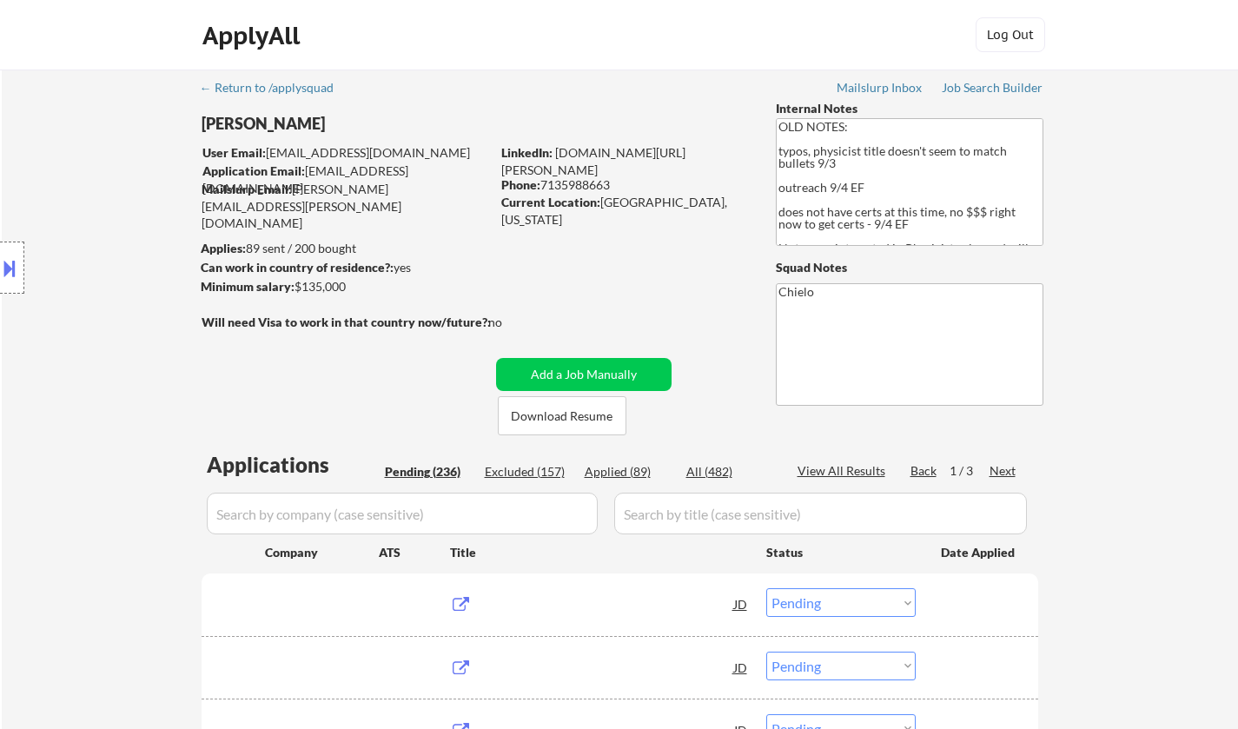
select select ""pending""
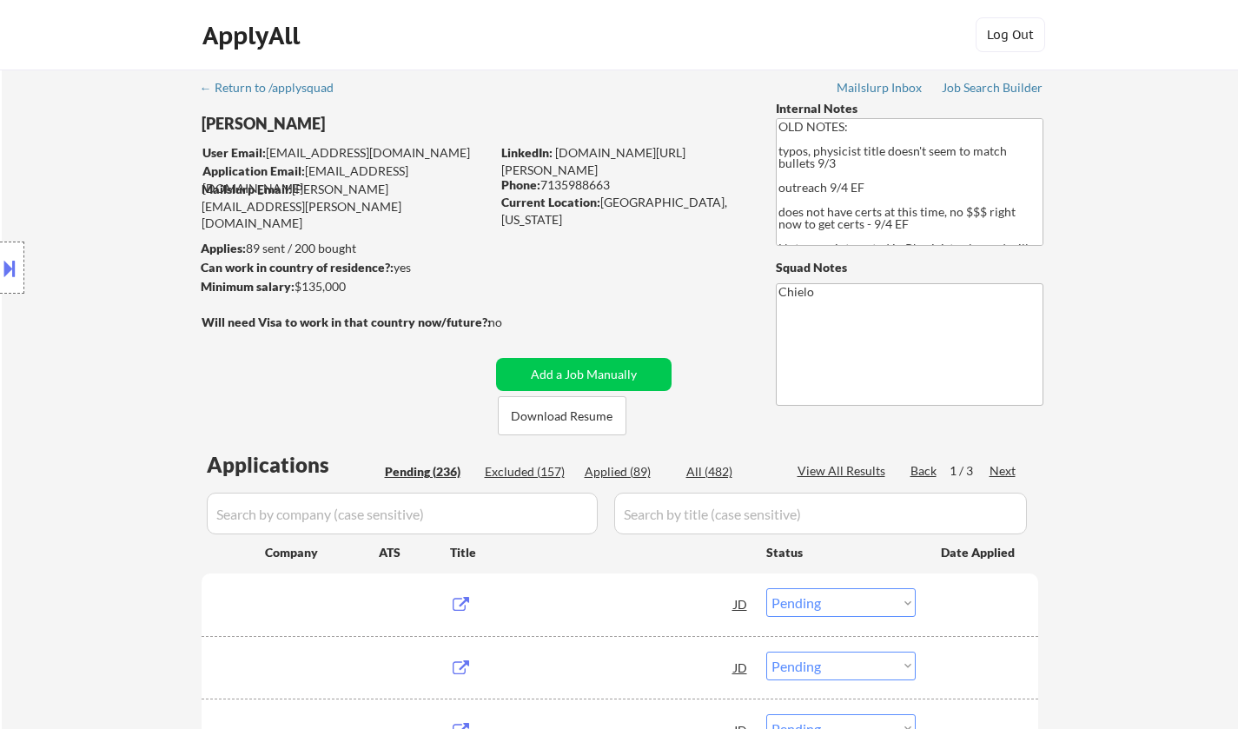
select select ""pending""
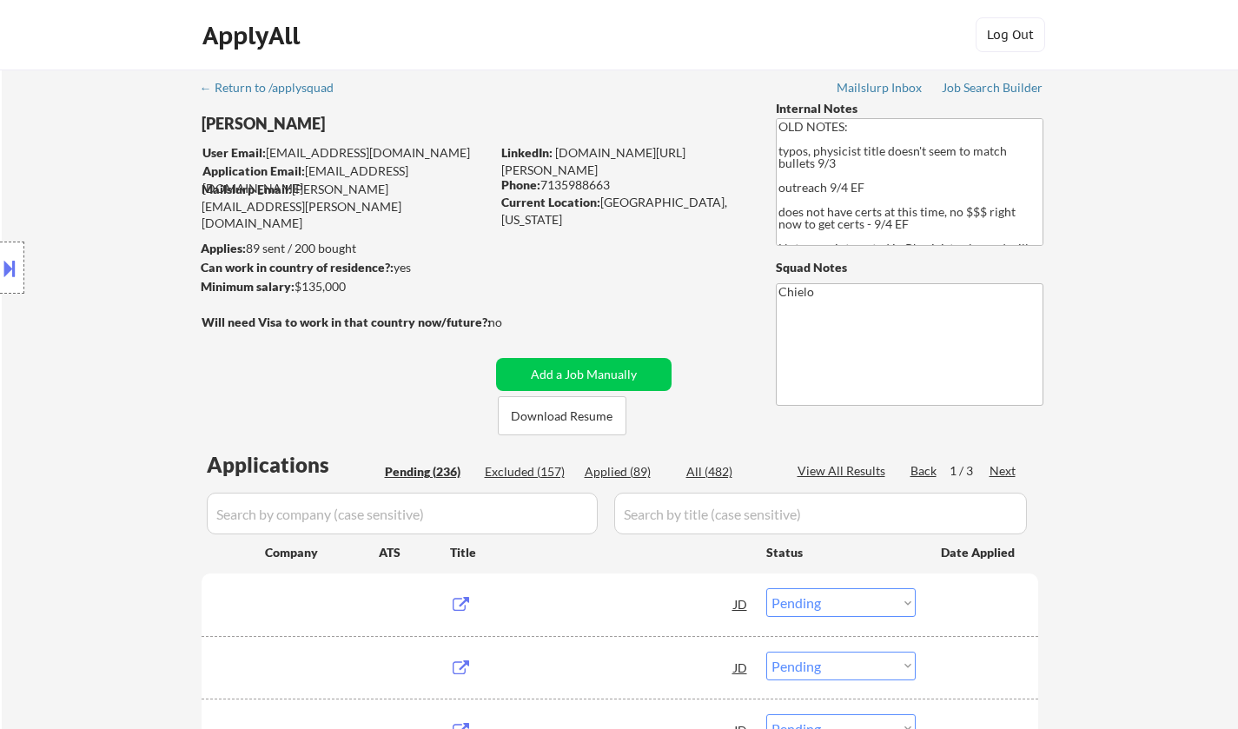
select select ""pending""
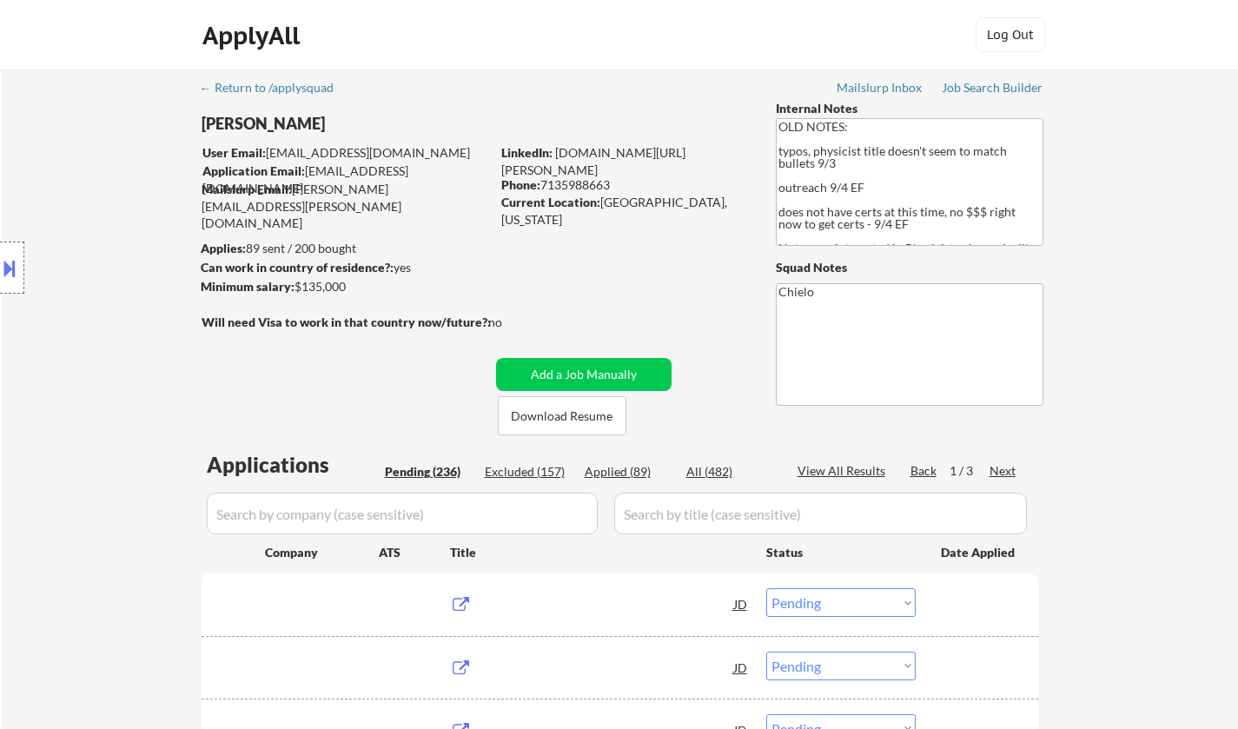
select select ""pending""
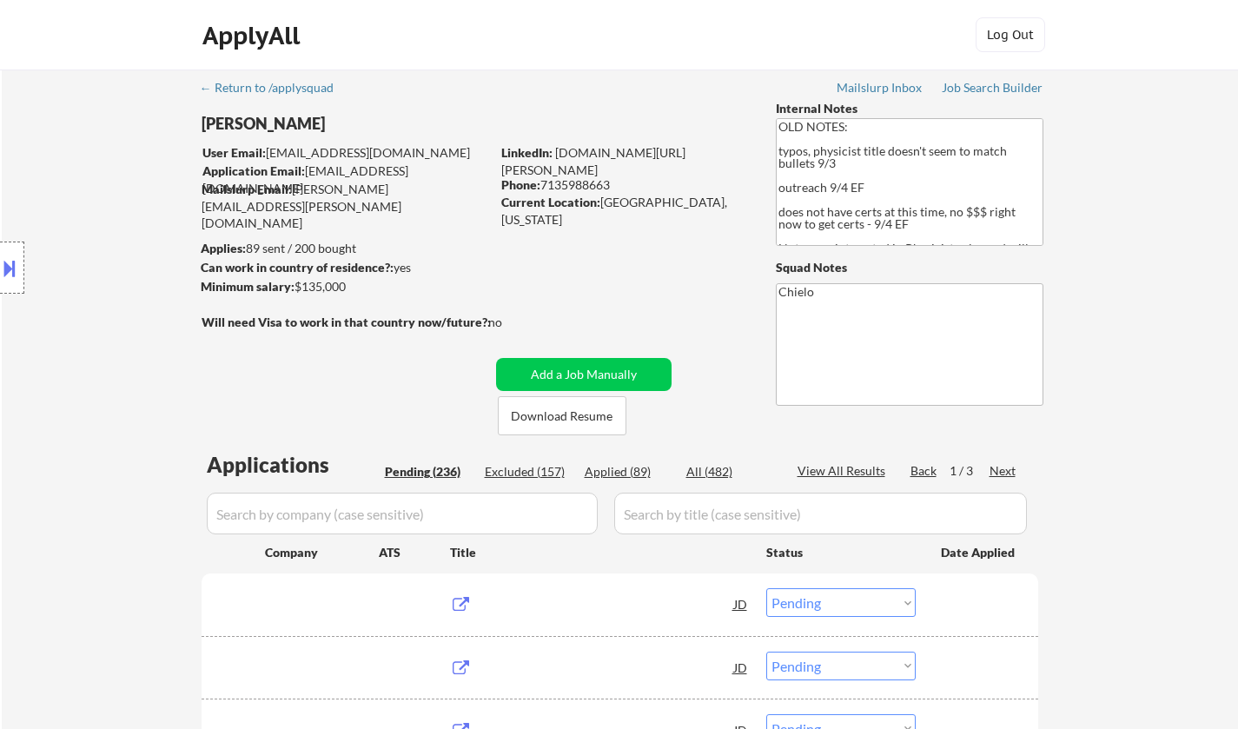
select select ""pending""
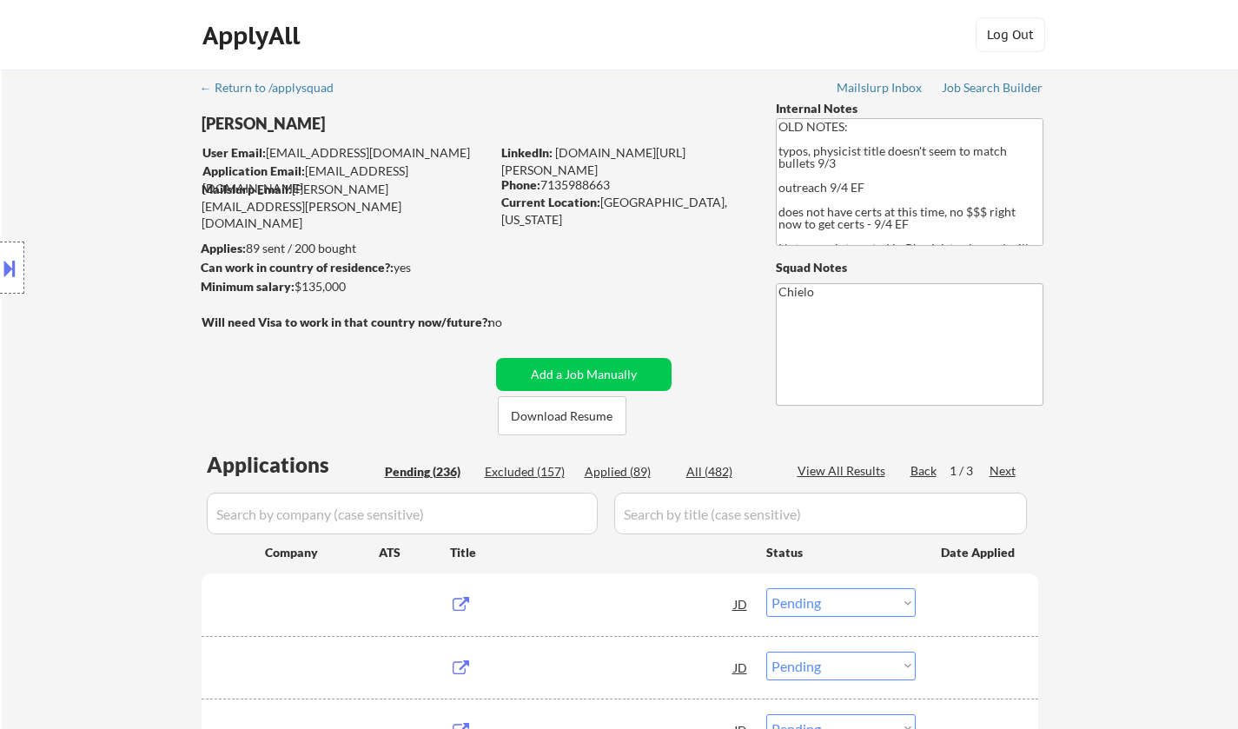
select select ""pending""
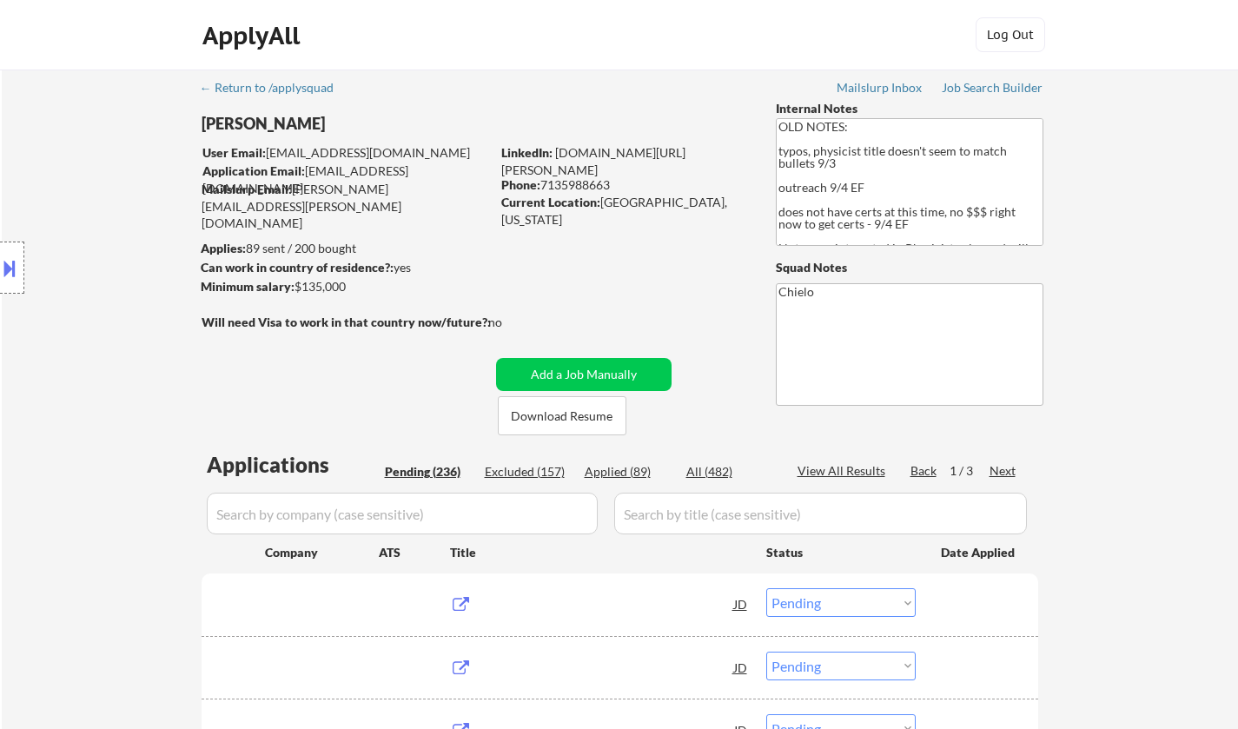
select select ""pending""
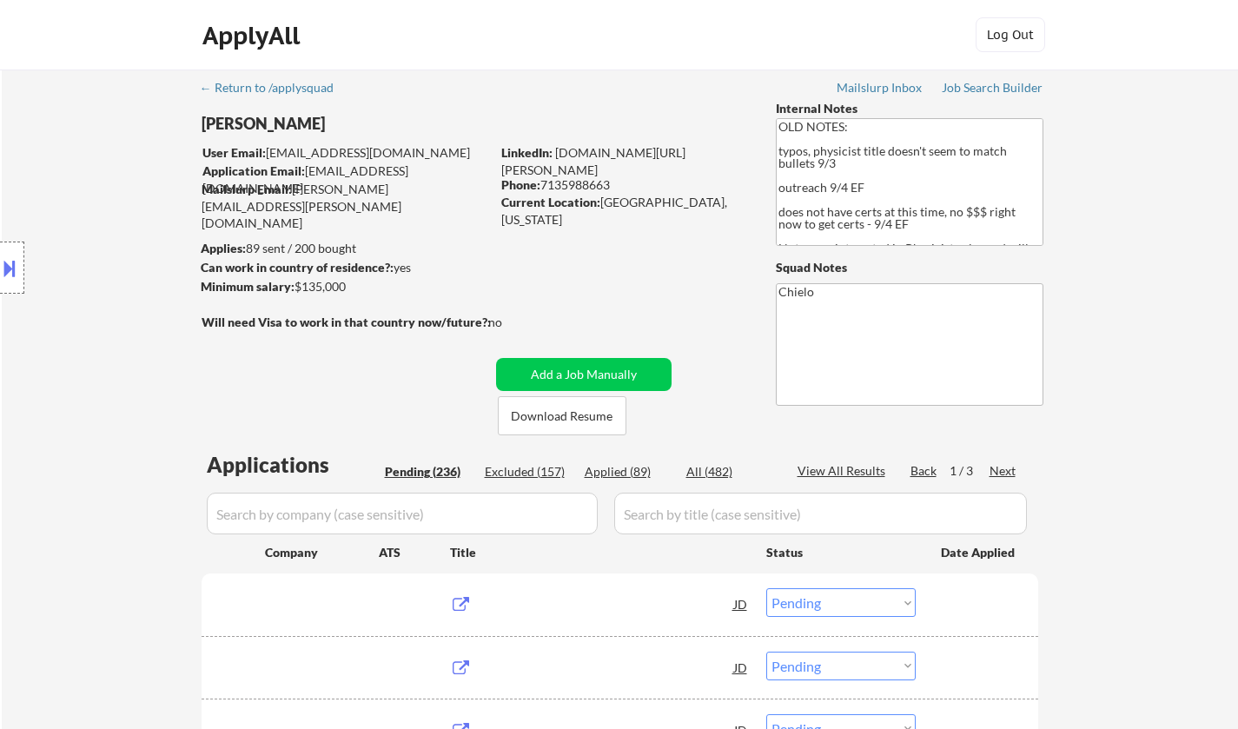
select select ""pending""
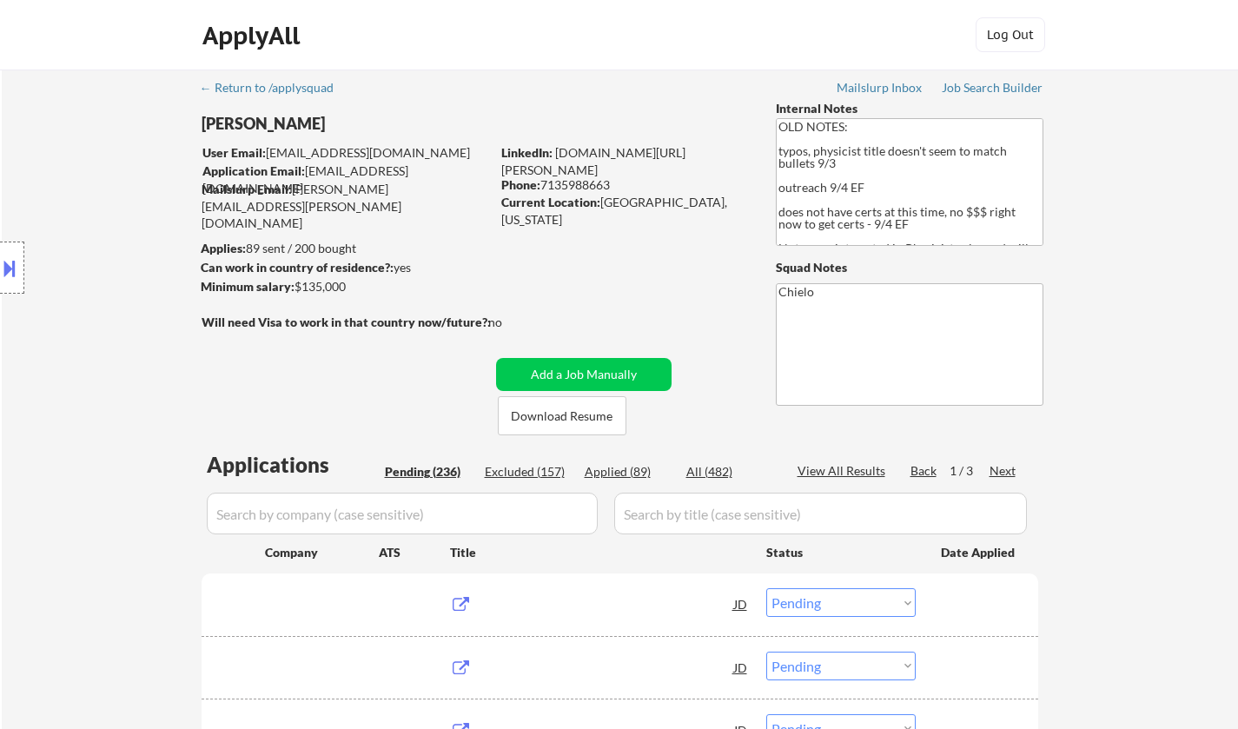
select select ""pending""
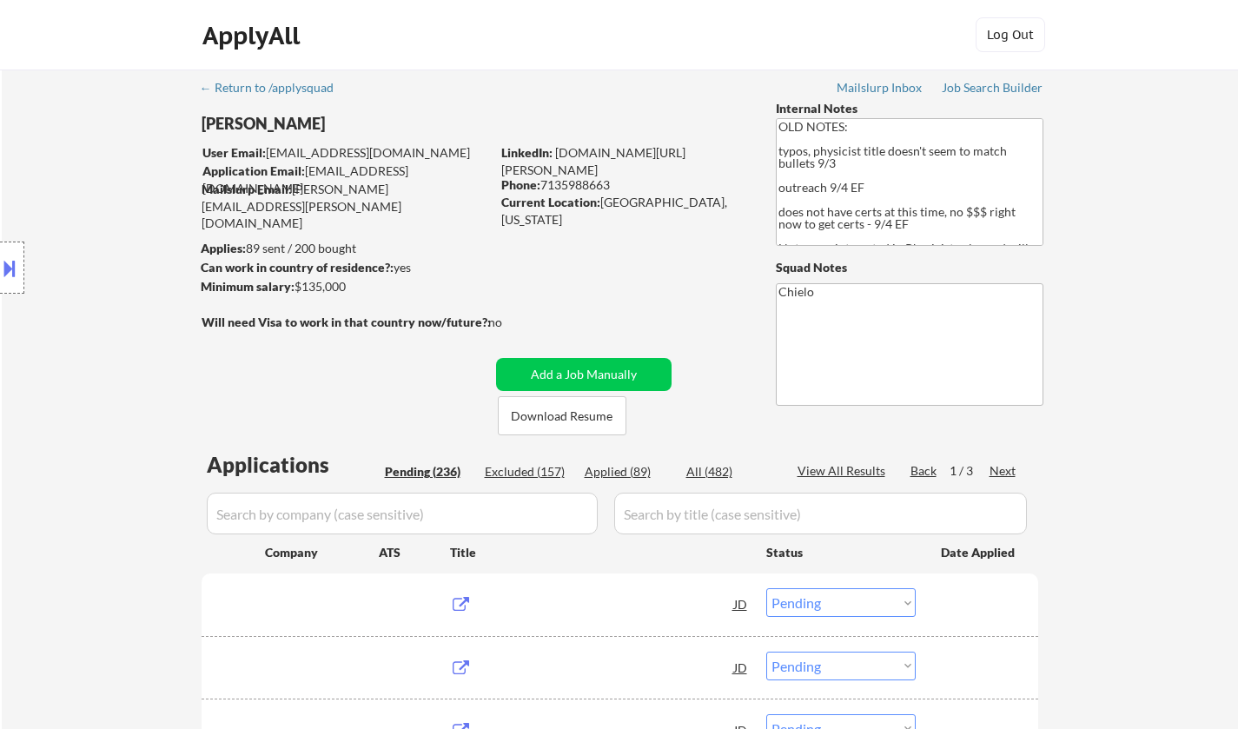
select select ""pending""
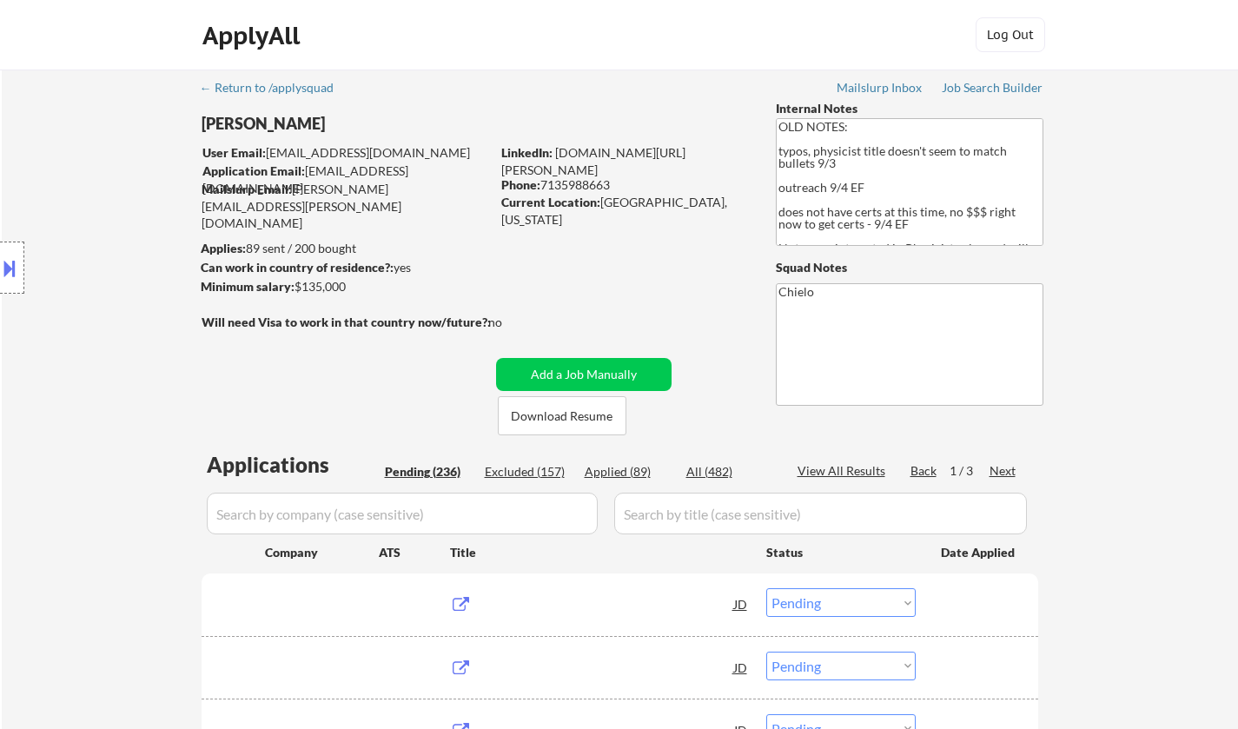
select select ""pending""
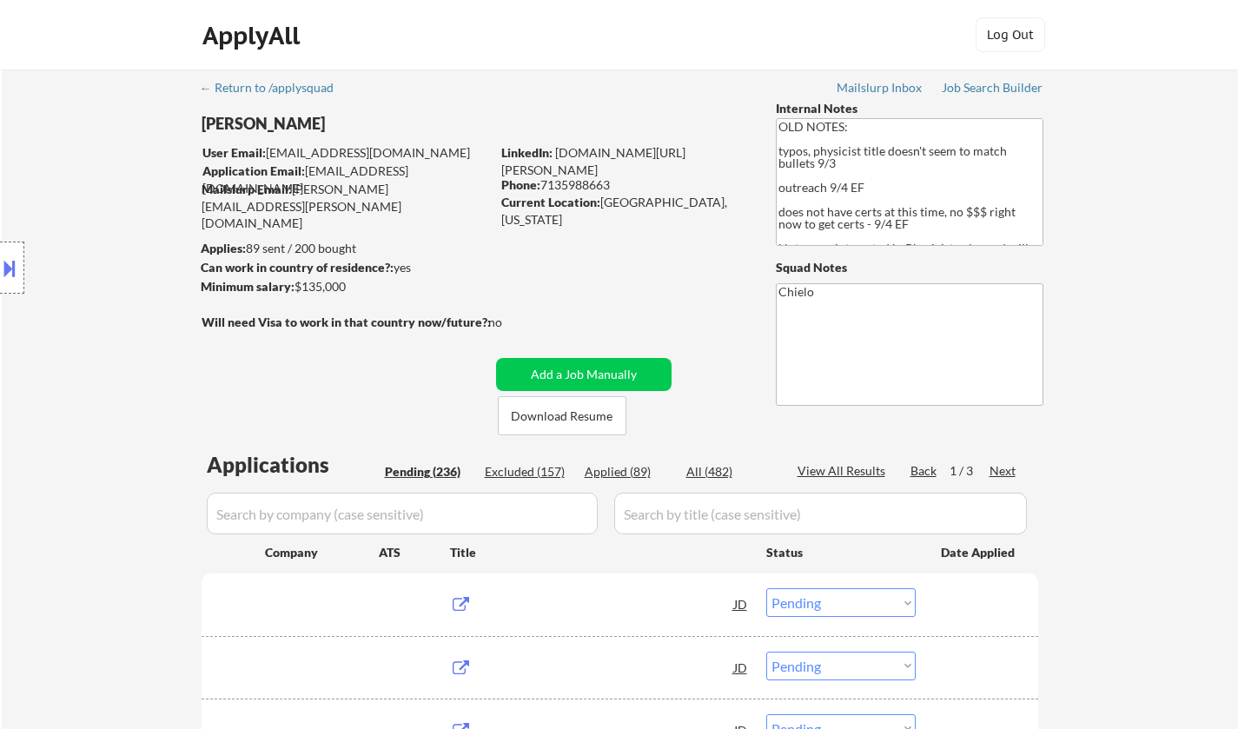
select select ""pending""
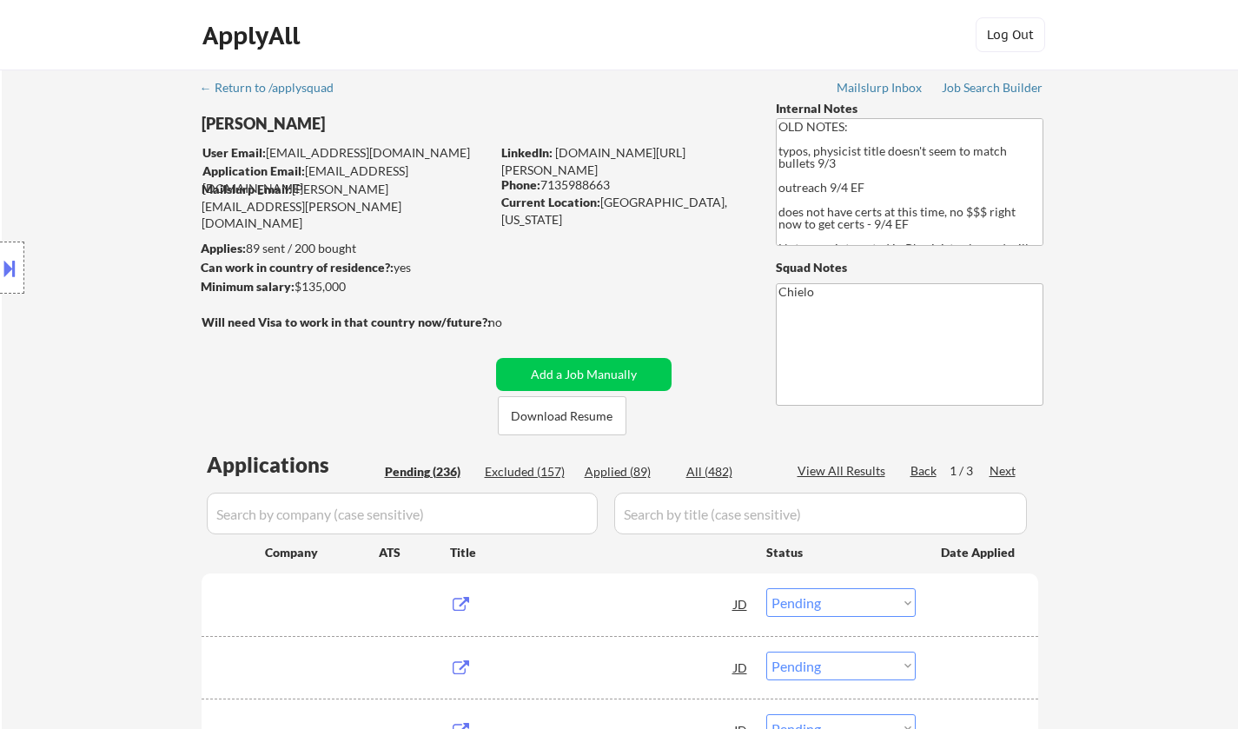
select select ""pending""
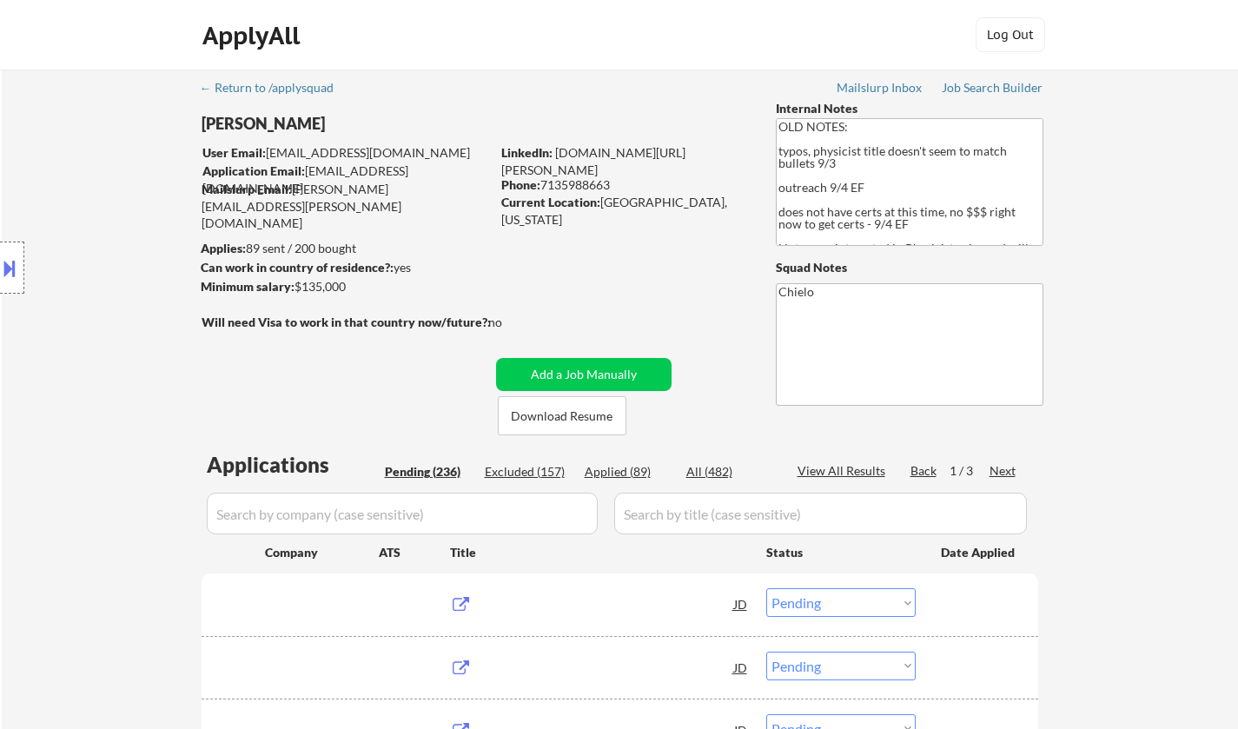
select select ""pending""
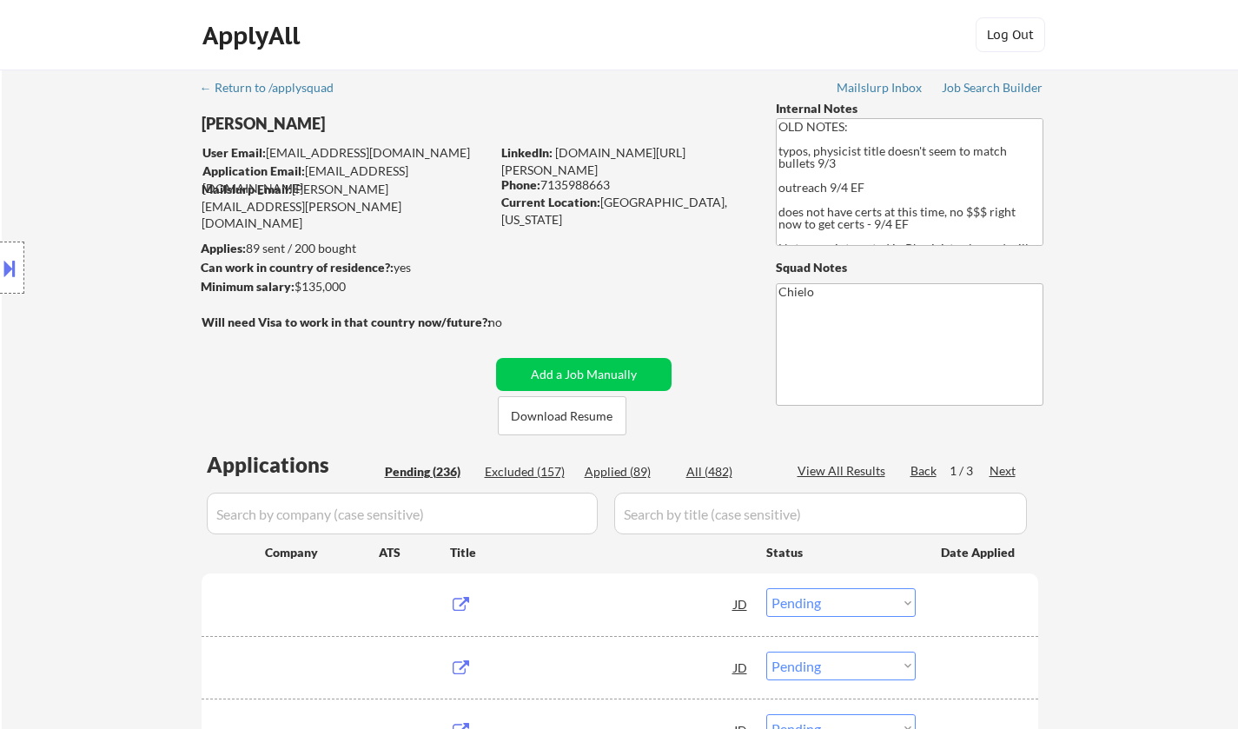
select select ""pending""
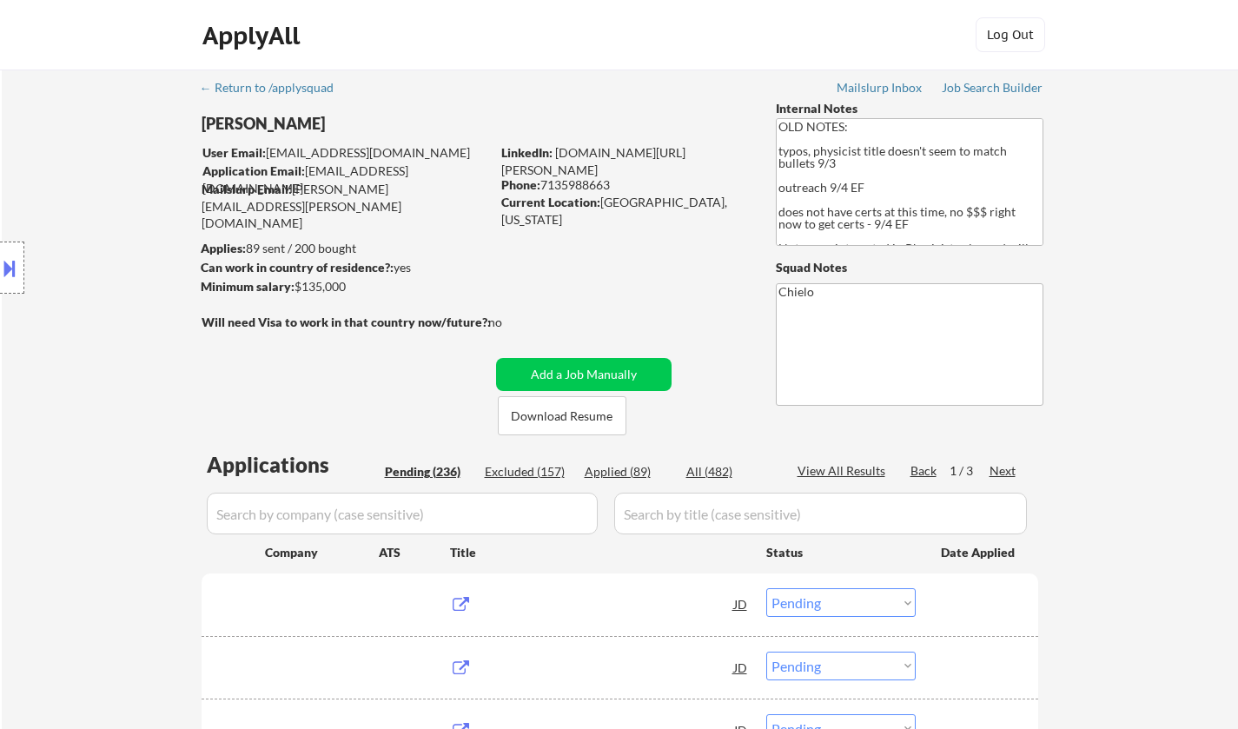
select select ""pending""
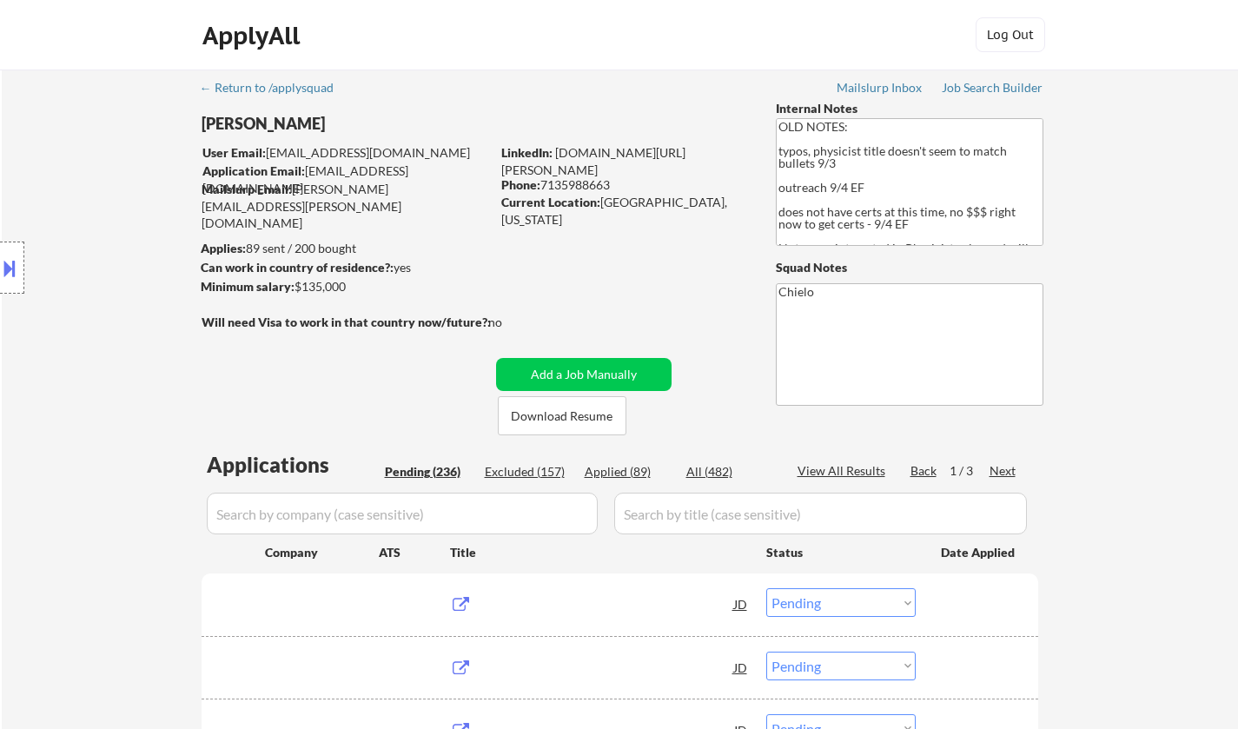
select select ""pending""
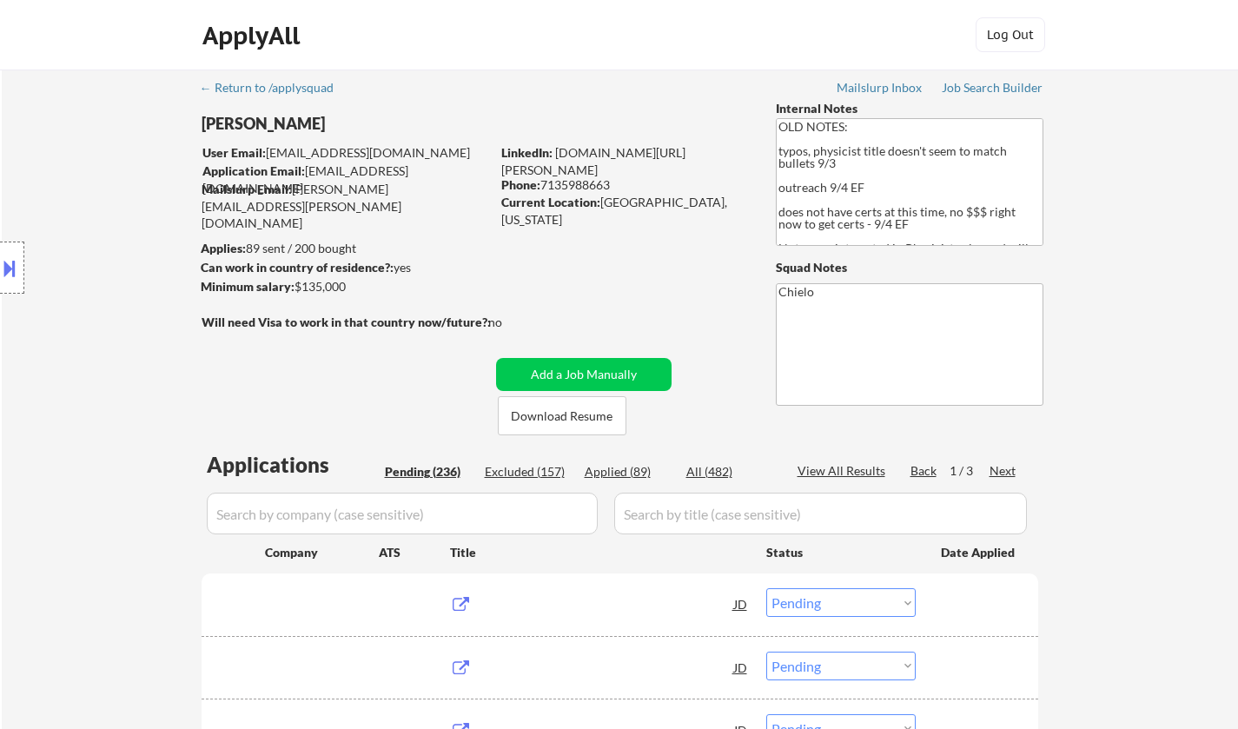
select select ""pending""
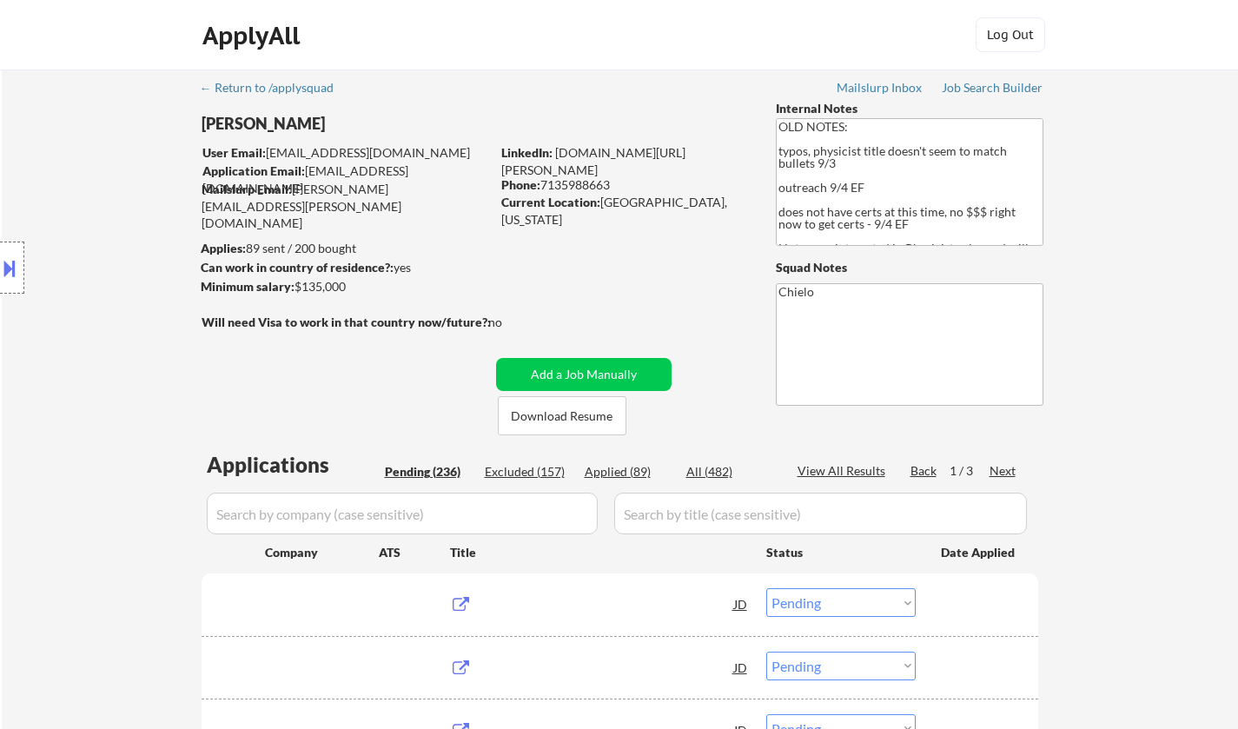
select select ""pending""
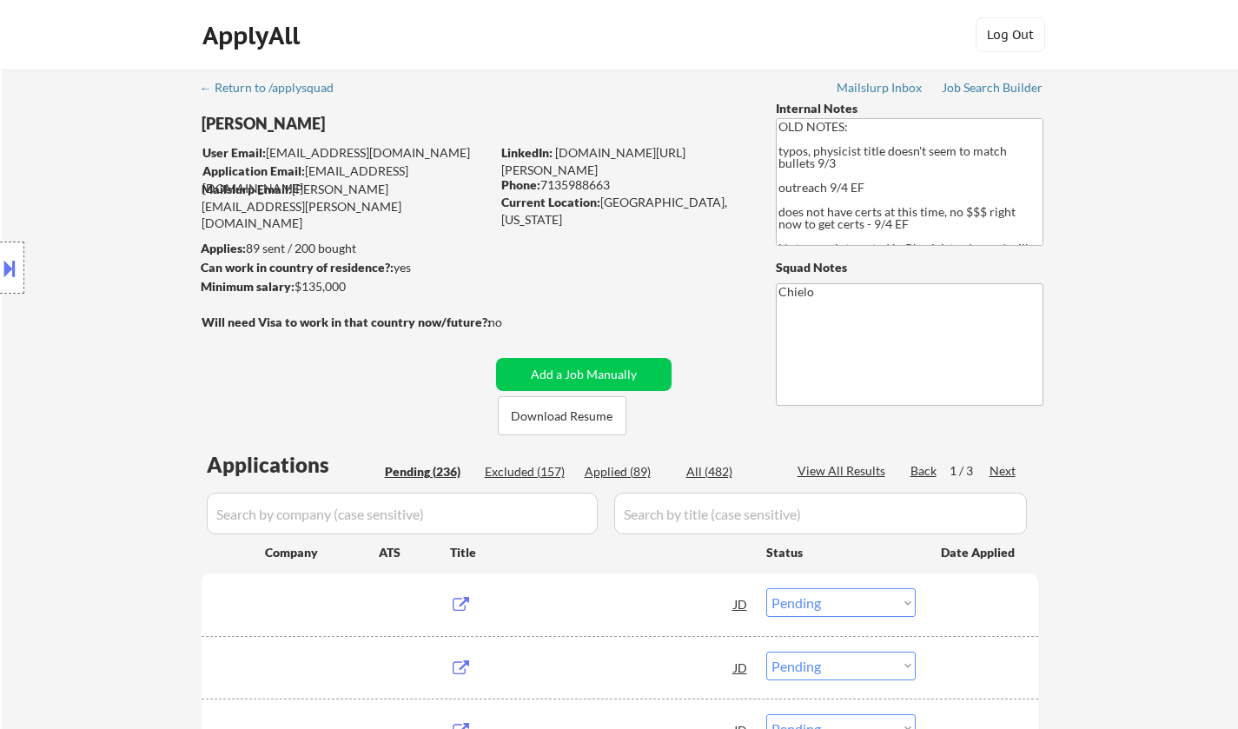
select select ""pending""
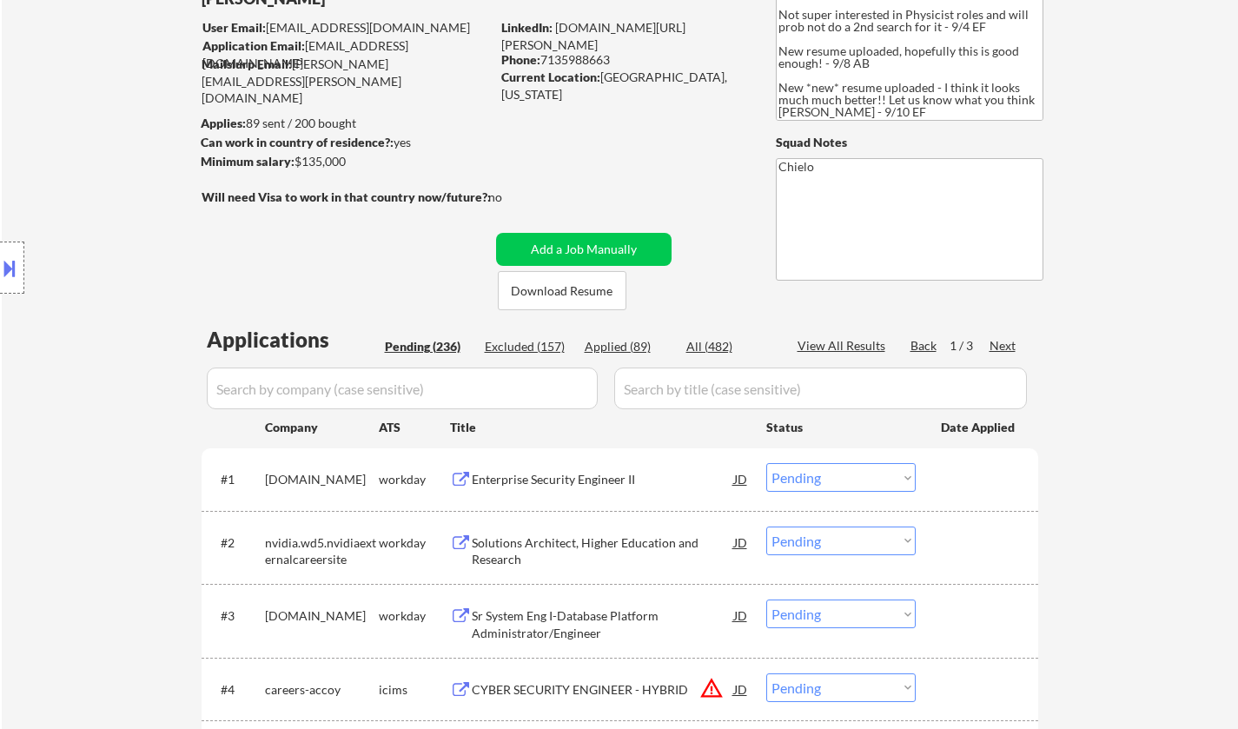
scroll to position [174, 0]
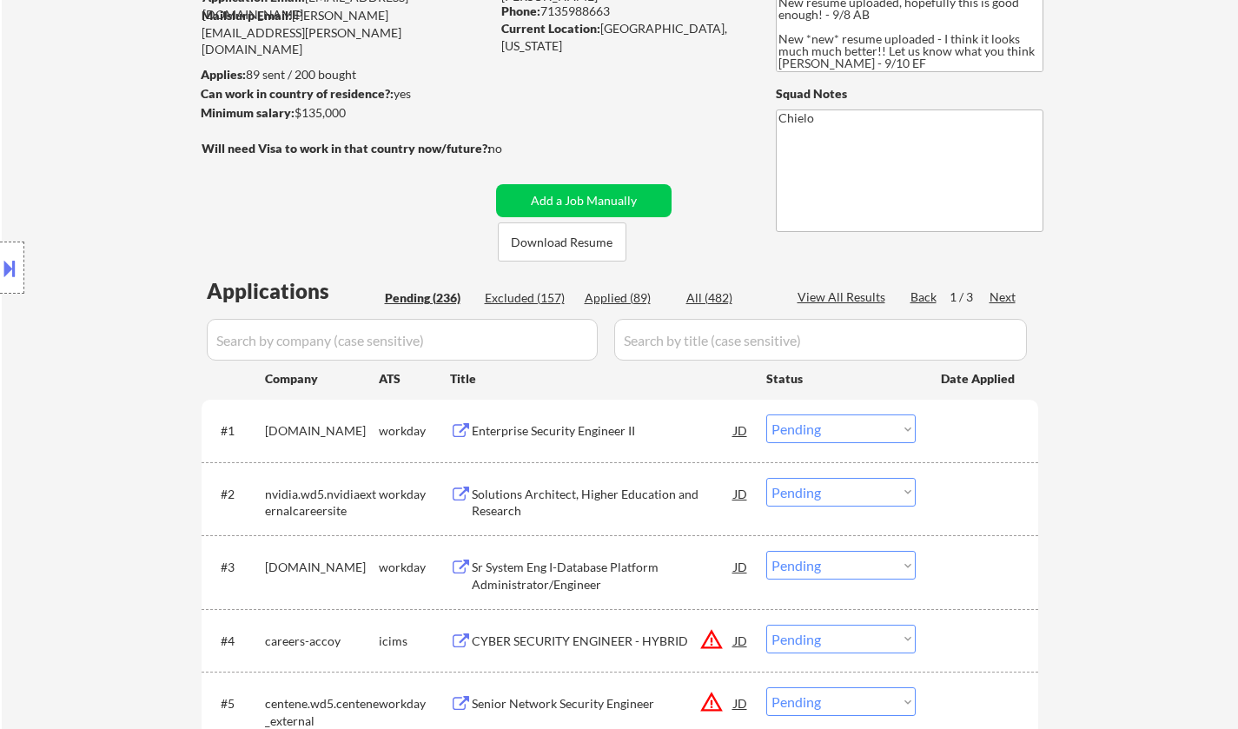
drag, startPoint x: 816, startPoint y: 432, endPoint x: 818, endPoint y: 442, distance: 10.7
click at [816, 432] on select "Choose an option... Pending Applied Excluded (Questions) Excluded (Expired) Exc…" at bounding box center [840, 428] width 149 height 29
click at [766, 414] on select "Choose an option... Pending Applied Excluded (Questions) Excluded (Expired) Exc…" at bounding box center [840, 428] width 149 height 29
select select ""pending""
